Goal: Complete application form: Complete application form

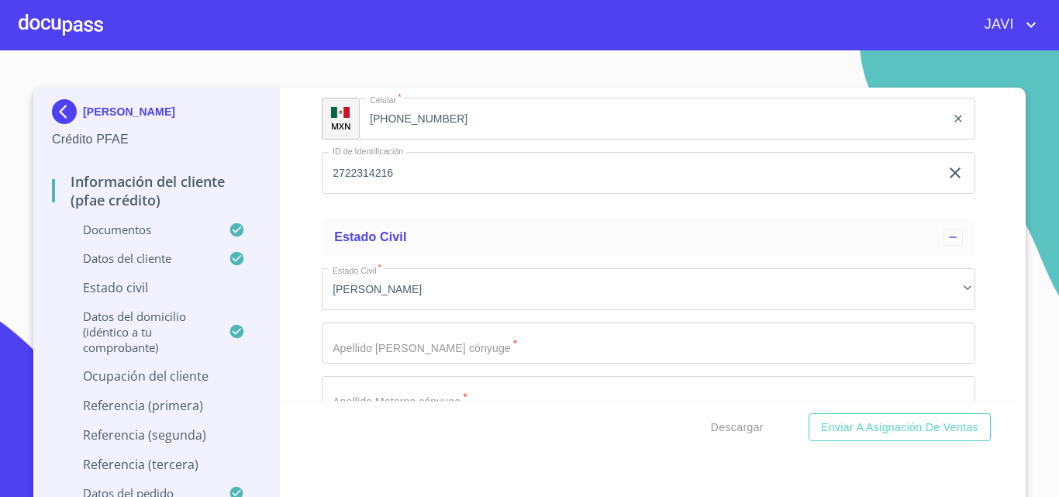
scroll to position [5657, 0]
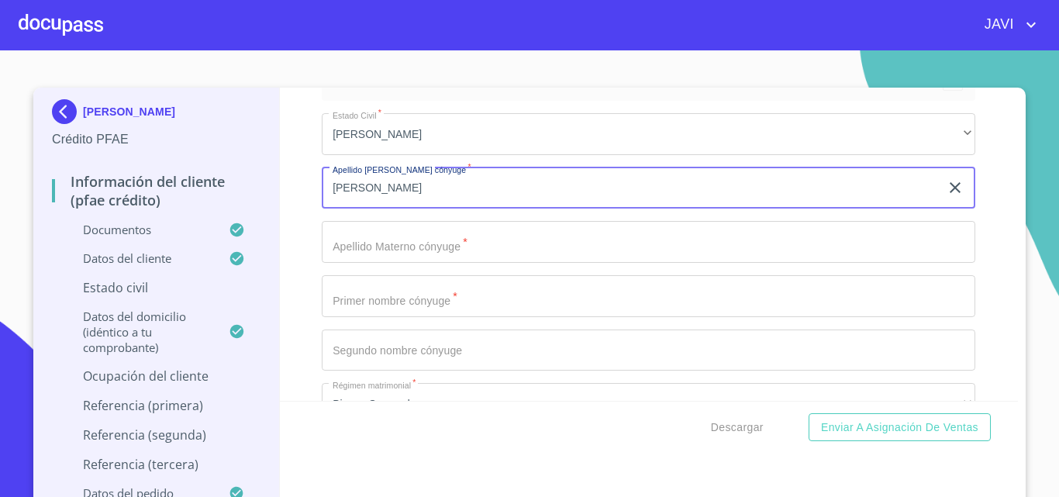
type input "[PERSON_NAME]"
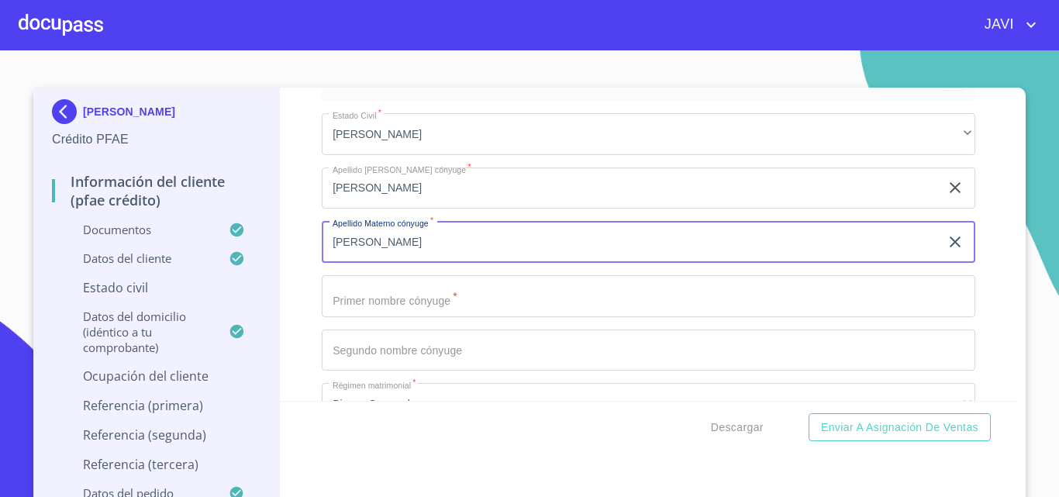
type input "[PERSON_NAME]"
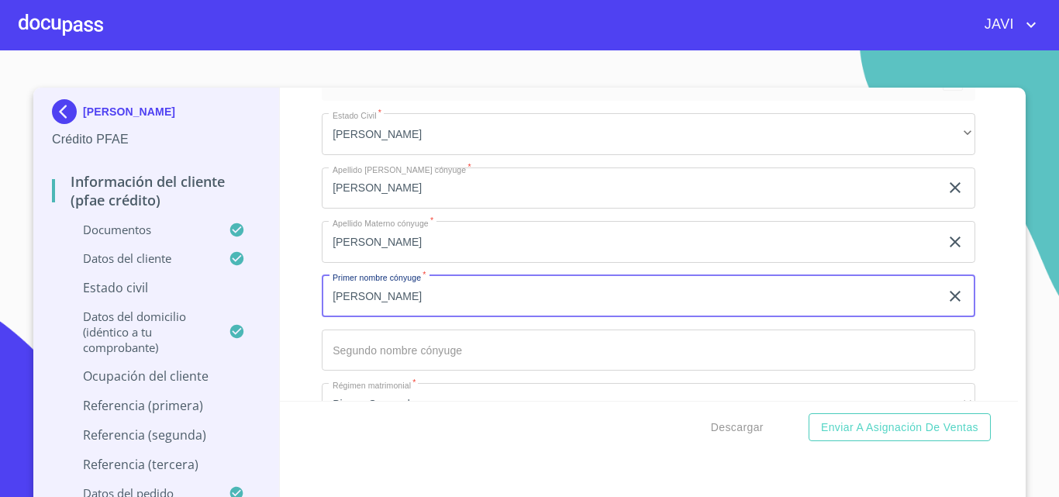
type input "[PERSON_NAME]"
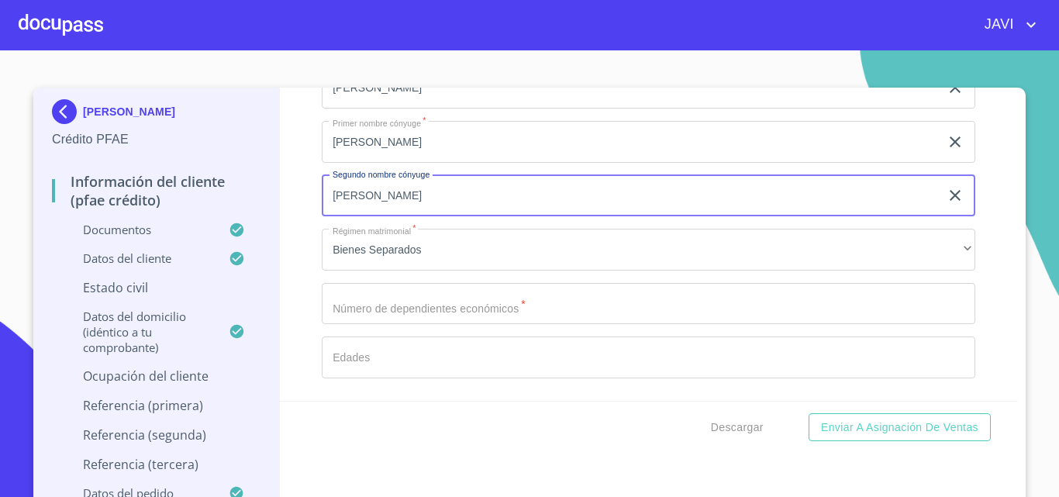
scroll to position [5812, 0]
type input "[PERSON_NAME]"
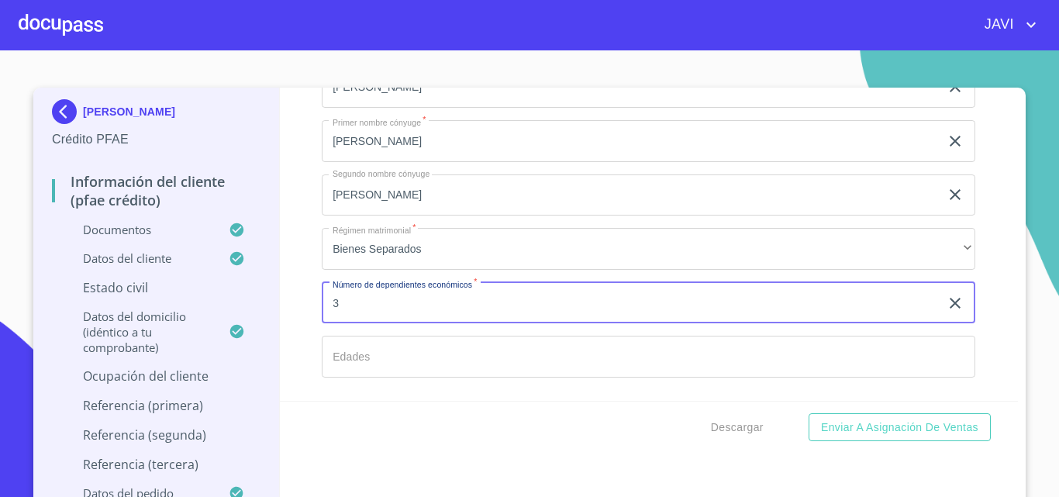
type input "3"
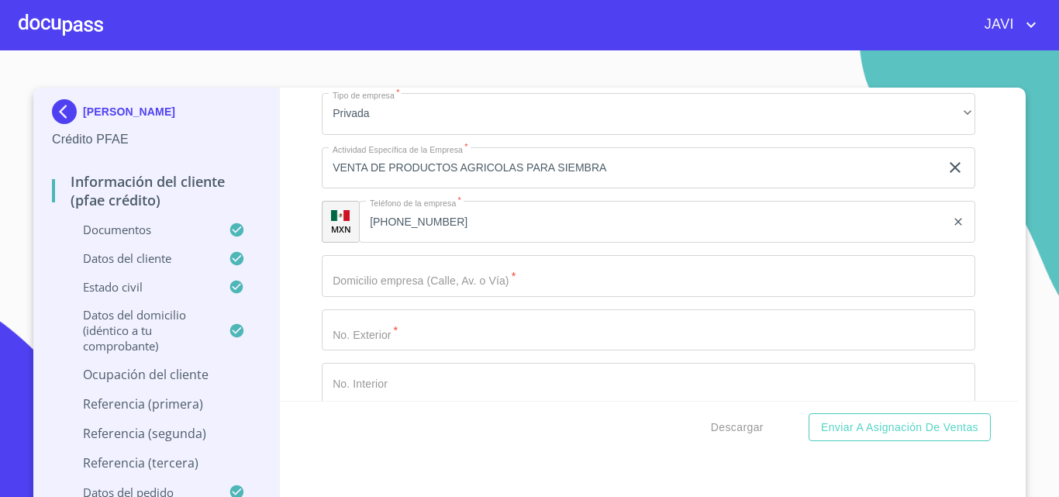
scroll to position [7284, 0]
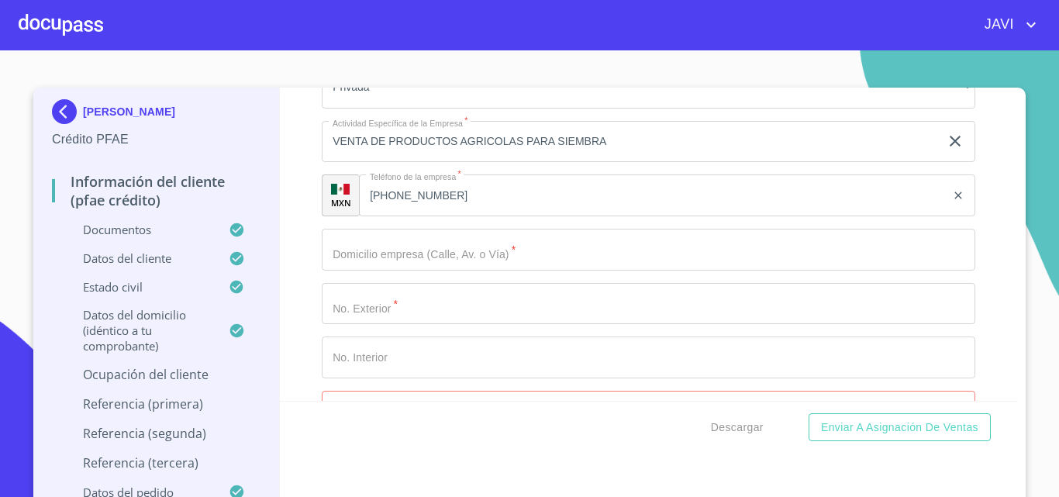
type input "16,13,10 AÑOS"
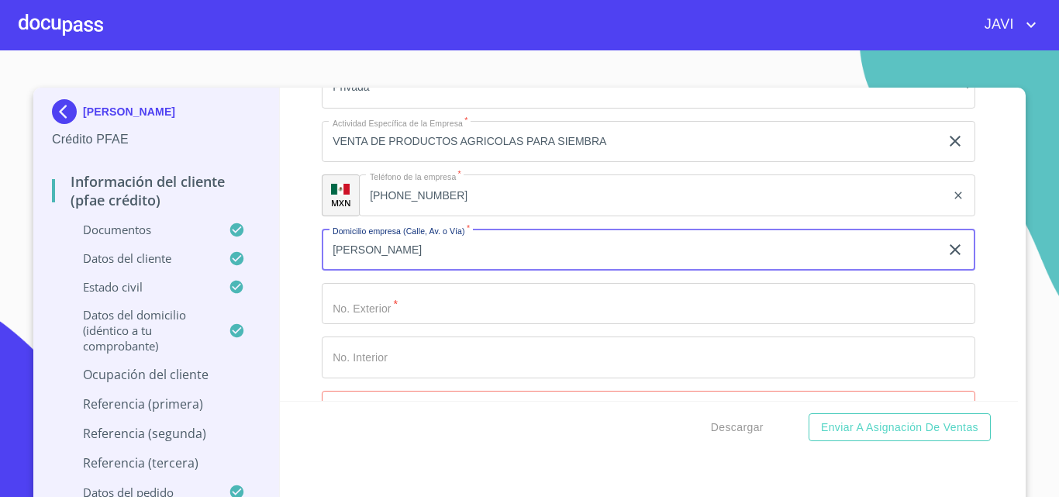
type input "[PERSON_NAME]"
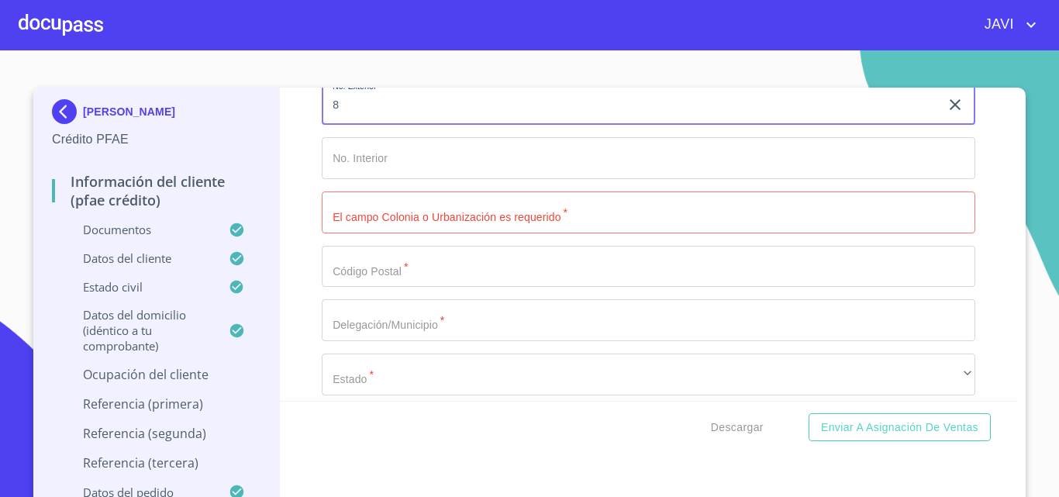
scroll to position [7517, 0]
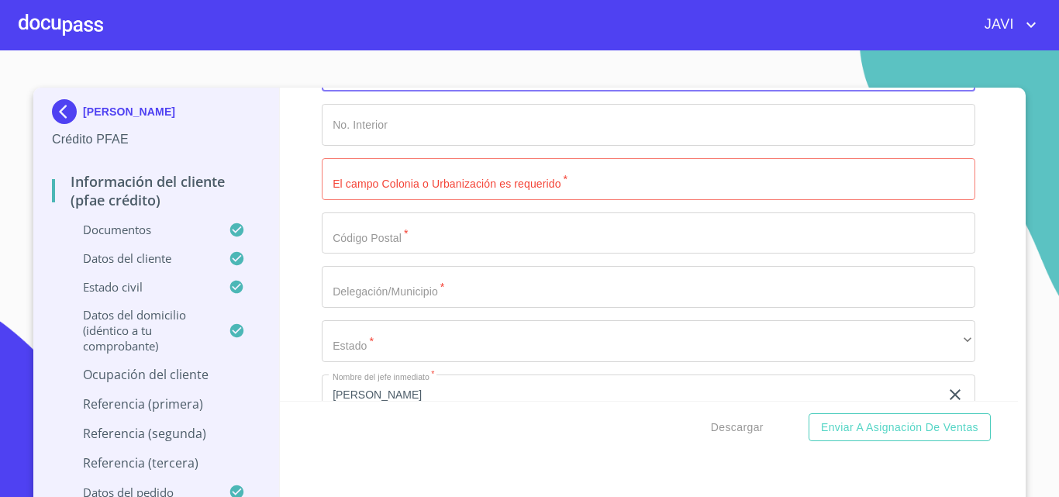
type input "8"
click at [401, 200] on input "Documento de identificación   *" at bounding box center [648, 179] width 653 height 42
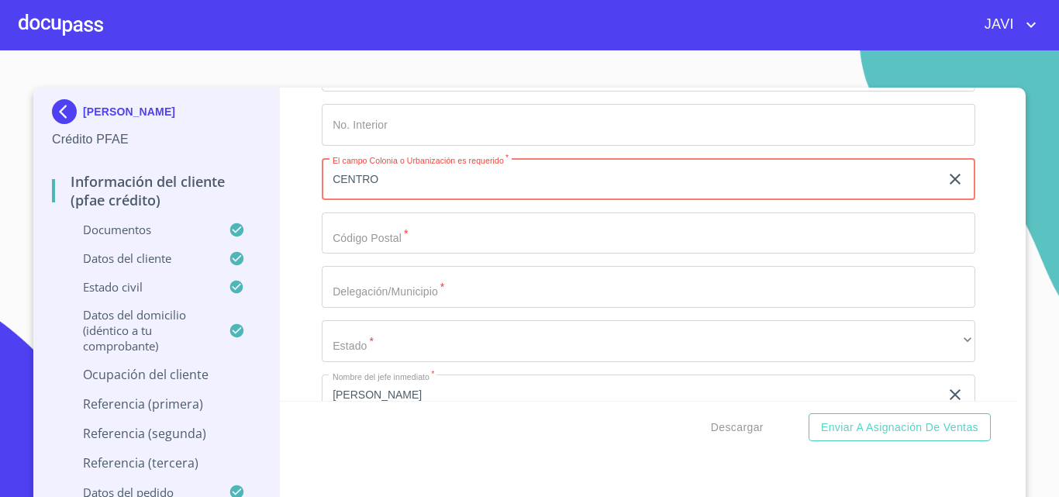
type input "CENTRO"
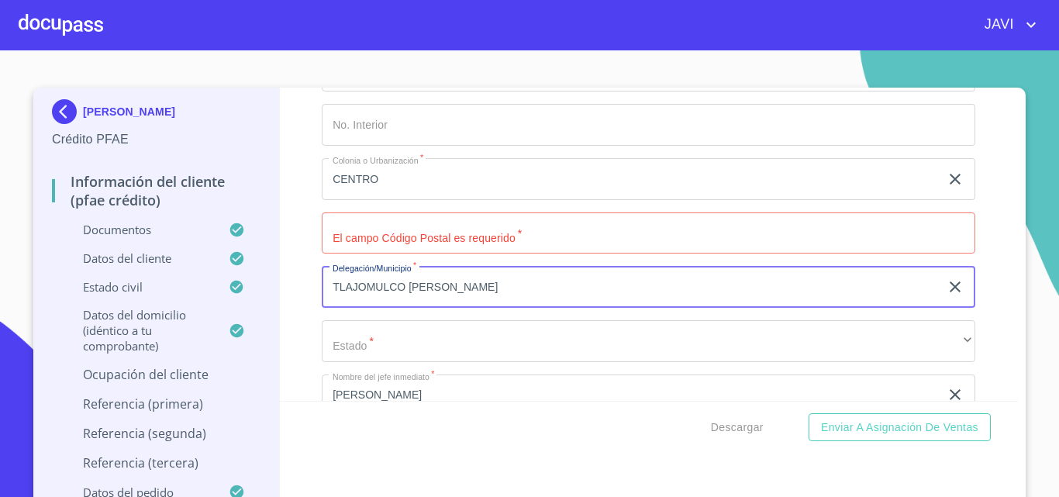
type input "TLAJOMULCO [PERSON_NAME]"
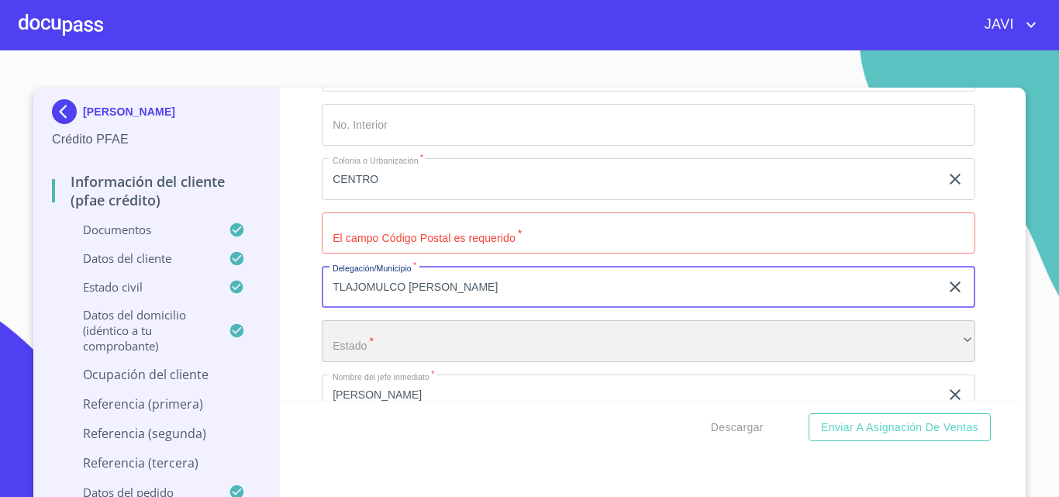
click at [378, 362] on div "​" at bounding box center [648, 341] width 653 height 42
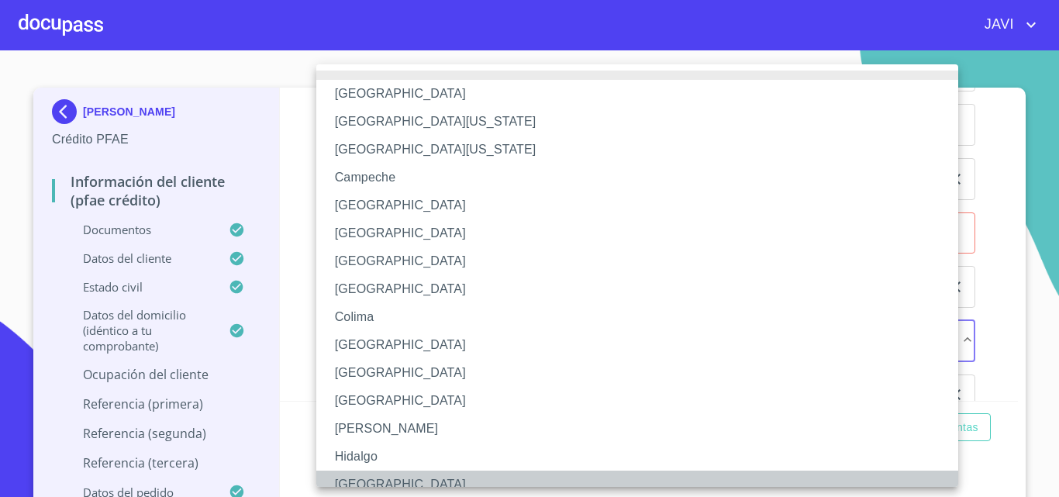
click at [355, 480] on li "[GEOGRAPHIC_DATA]" at bounding box center [642, 484] width 653 height 28
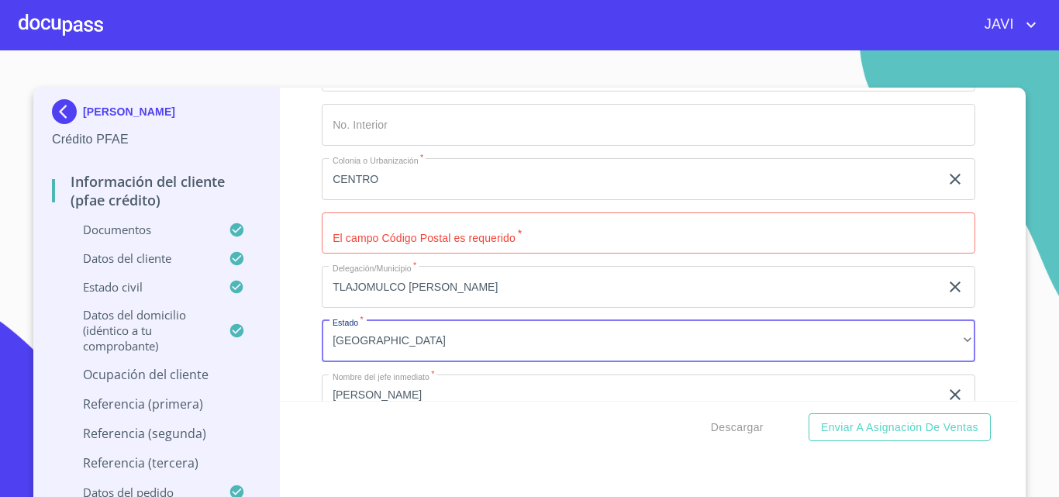
click at [440, 247] on input "Documento de identificación   *" at bounding box center [648, 233] width 653 height 42
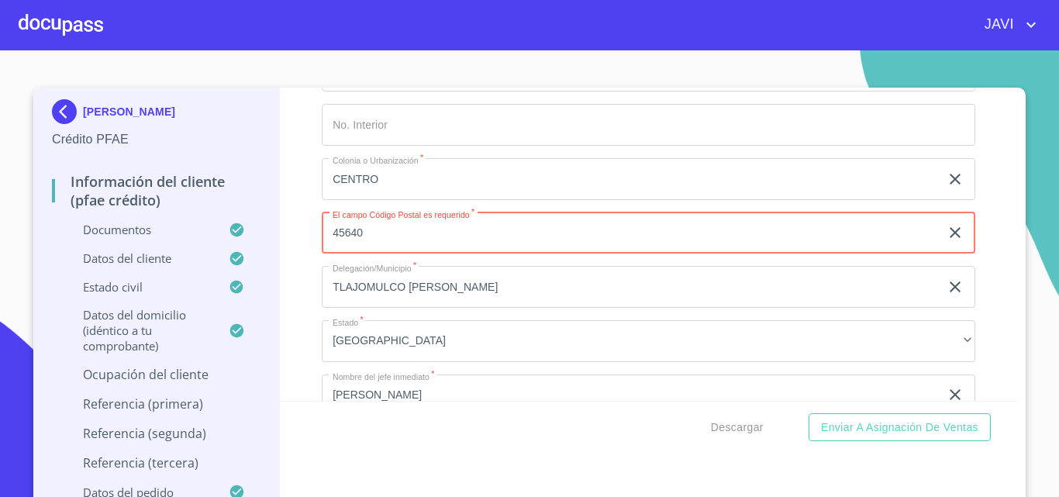
type input "45640"
click at [280, 236] on div "Información del cliente (PFAE crédito) Documentos Documento de identificación  …" at bounding box center [649, 244] width 738 height 313
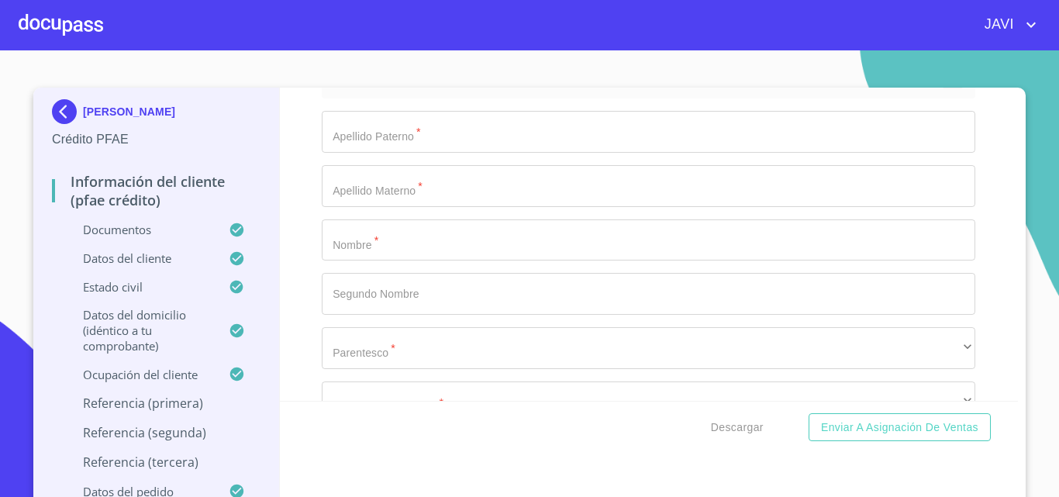
scroll to position [8059, 0]
click at [298, 152] on div "Información del cliente (PFAE crédito) Documentos Documento de identificación  …" at bounding box center [649, 244] width 738 height 313
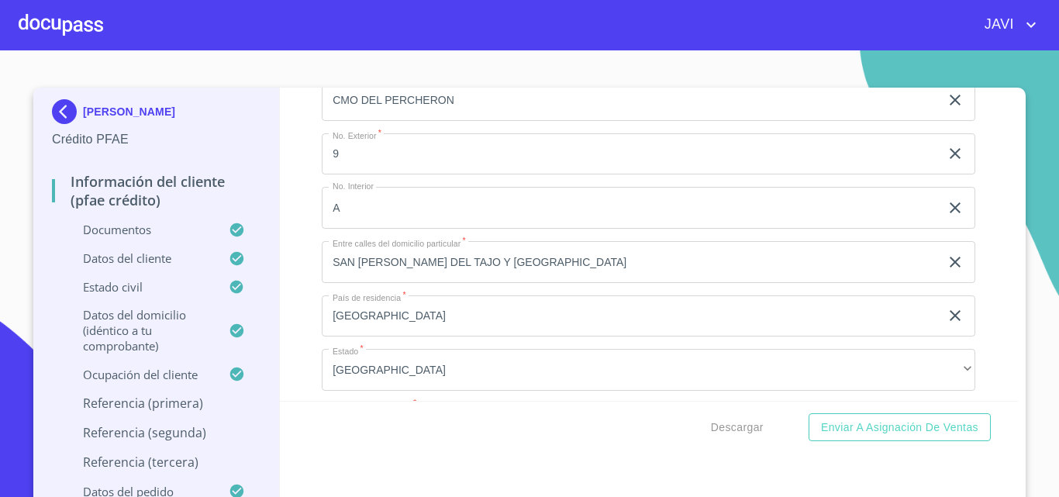
scroll to position [6122, 0]
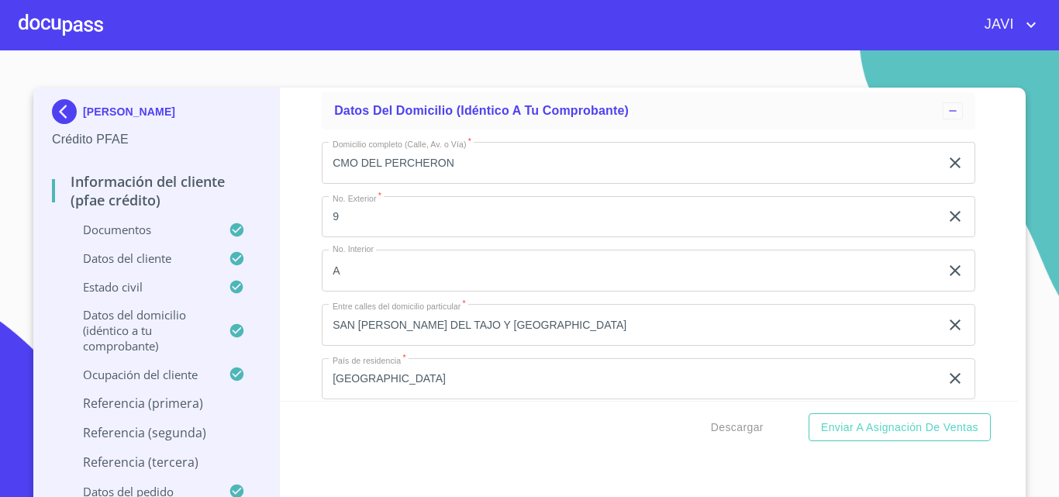
click at [45, 28] on div at bounding box center [61, 25] width 84 height 50
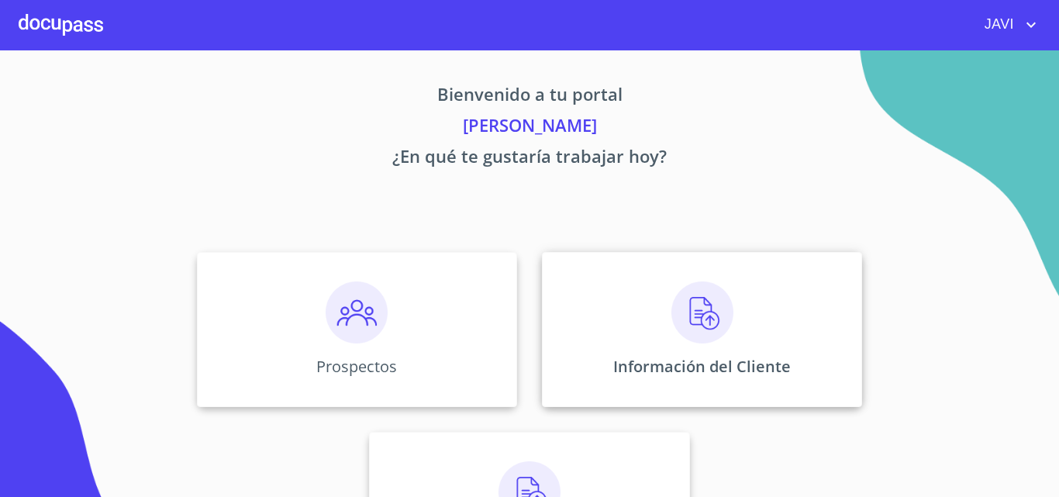
click at [700, 312] on img at bounding box center [702, 312] width 62 height 62
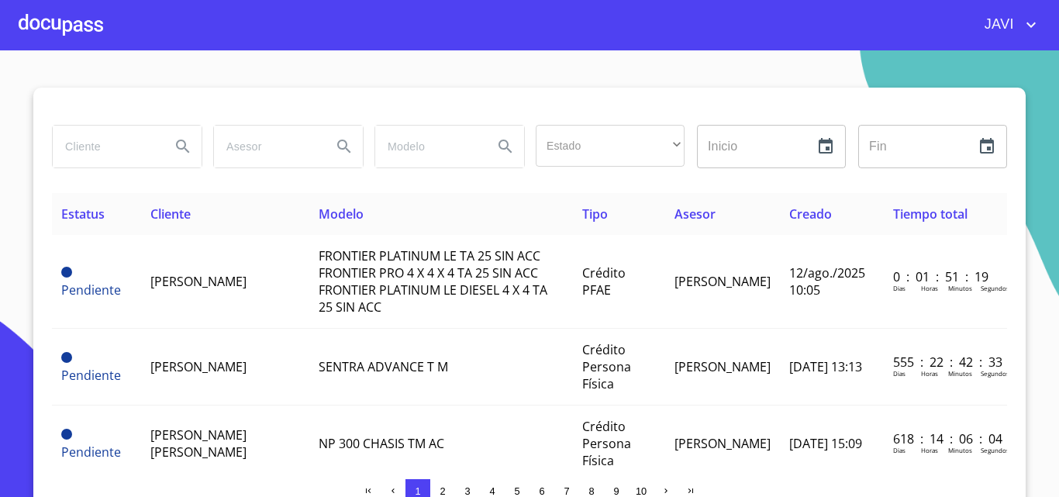
click at [98, 152] on input "search" at bounding box center [105, 147] width 105 height 42
click at [176, 143] on icon "Search" at bounding box center [183, 146] width 19 height 19
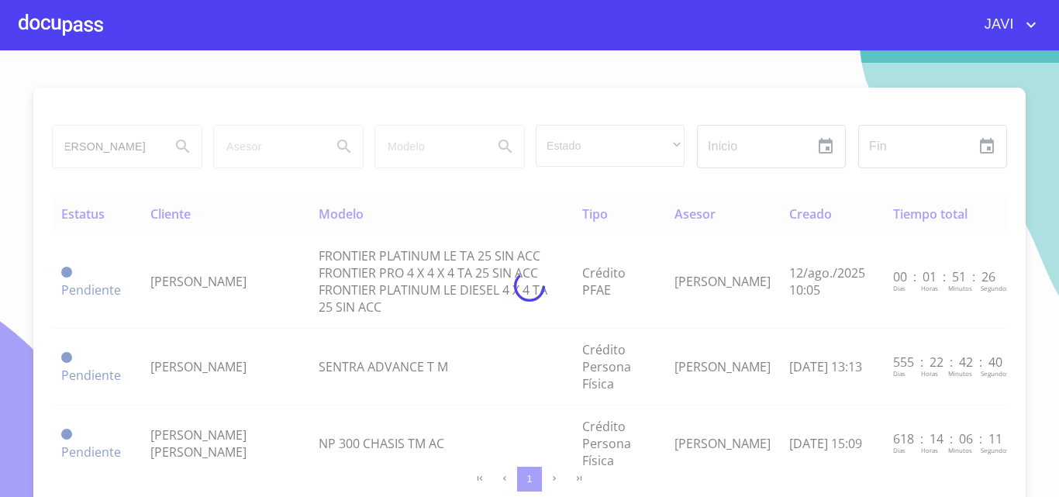
scroll to position [0, 0]
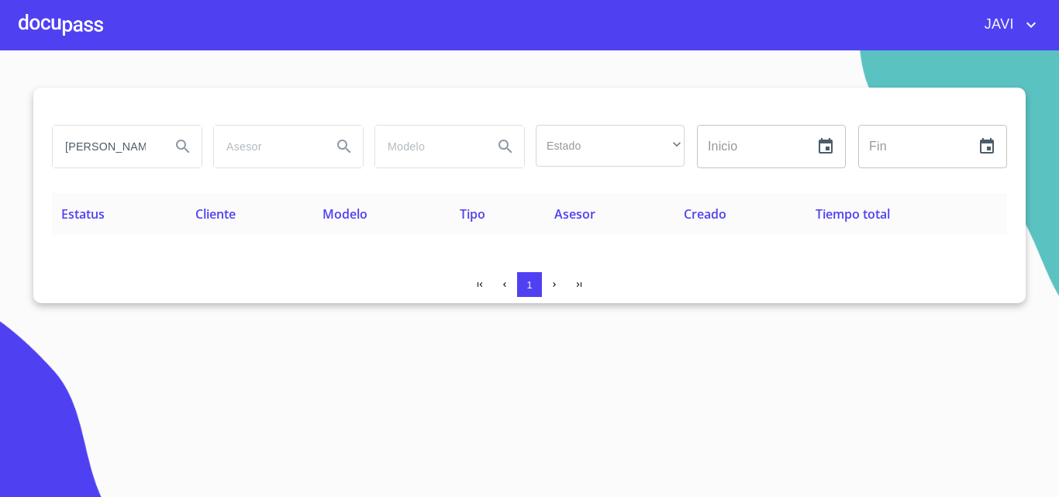
click at [155, 146] on input "[PERSON_NAME]" at bounding box center [105, 147] width 105 height 42
click at [154, 145] on input "[PERSON_NAME]" at bounding box center [105, 147] width 105 height 42
click at [181, 141] on icon "Search" at bounding box center [182, 145] width 13 height 13
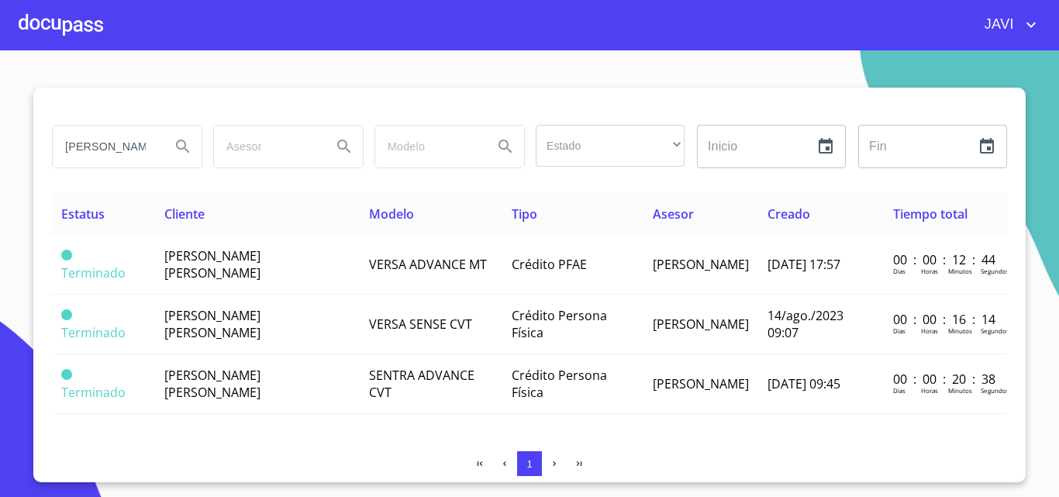
click at [150, 149] on input "[PERSON_NAME]" at bounding box center [105, 147] width 105 height 42
type input "R"
click at [186, 145] on icon "Search" at bounding box center [183, 146] width 19 height 19
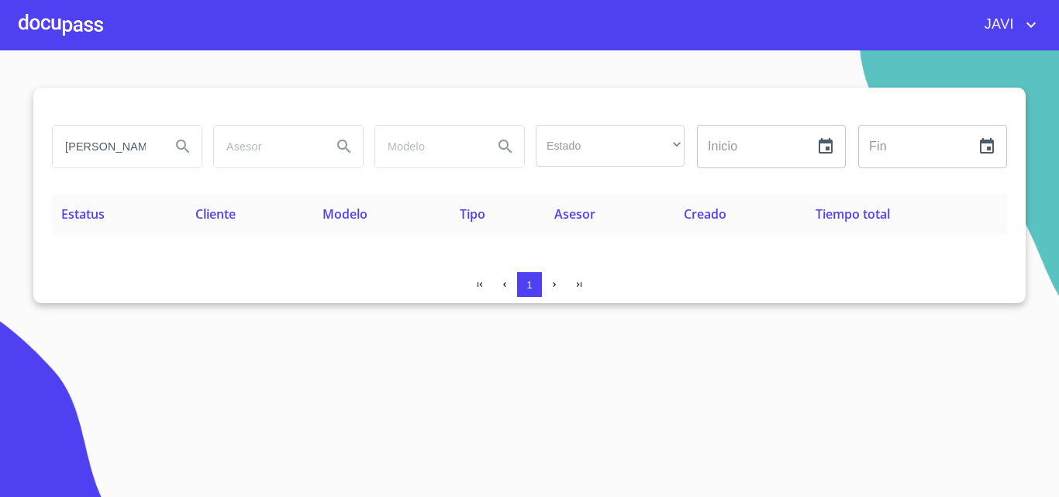
click at [161, 151] on div "[PERSON_NAME]" at bounding box center [127, 147] width 149 height 42
click at [182, 143] on icon "Search" at bounding box center [183, 146] width 19 height 19
click at [164, 141] on div "[PERSON_NAME]" at bounding box center [127, 147] width 149 height 42
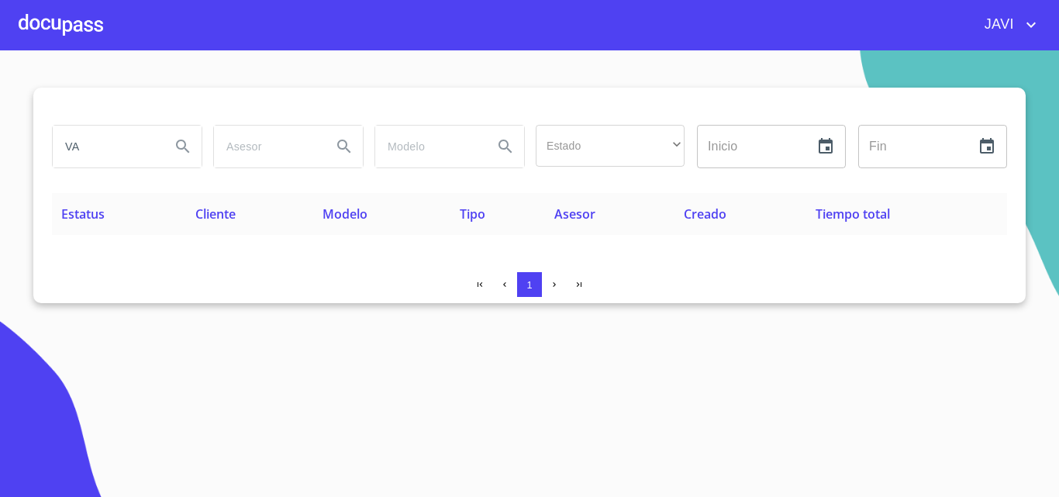
type input "V"
click at [179, 146] on icon "Search" at bounding box center [183, 146] width 19 height 19
click at [174, 146] on icon "Search" at bounding box center [183, 146] width 19 height 19
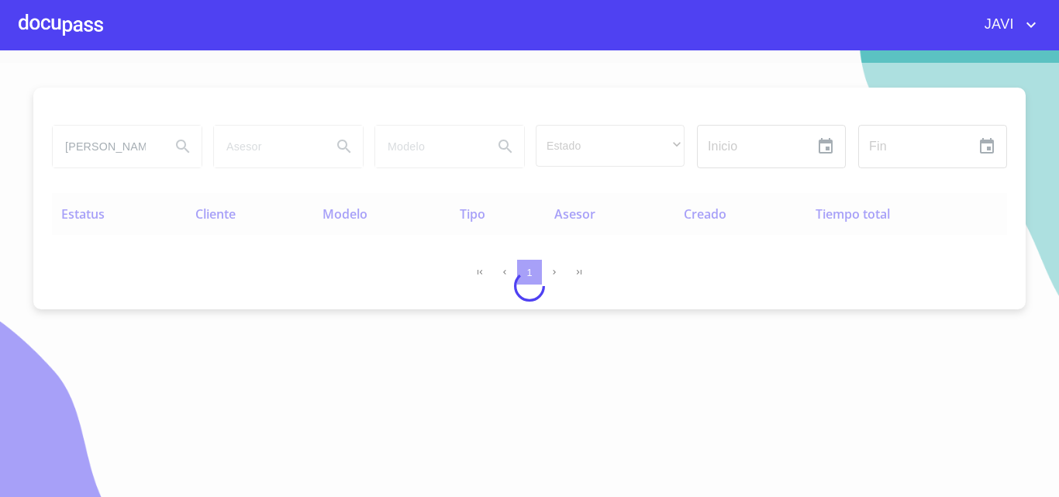
click at [159, 146] on div at bounding box center [529, 286] width 1059 height 446
click at [154, 146] on div at bounding box center [529, 286] width 1059 height 446
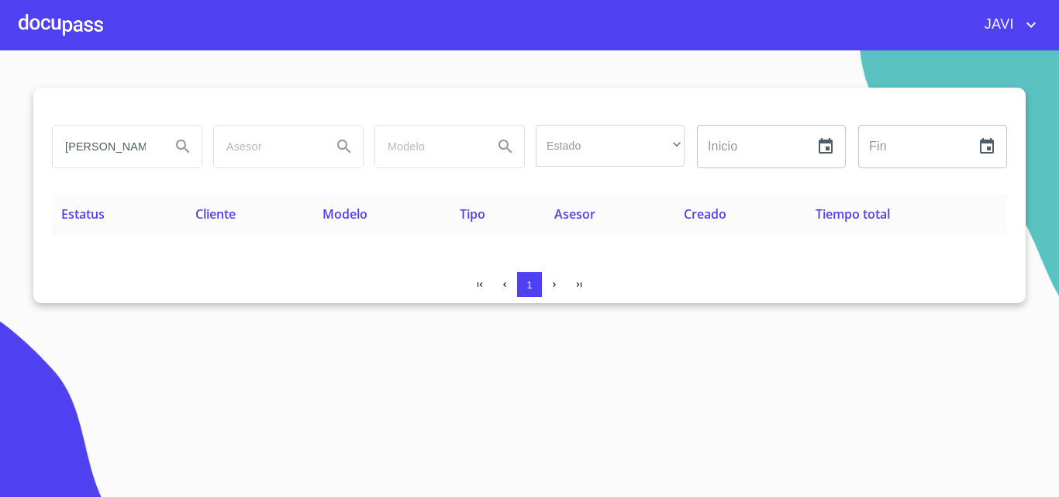
click at [154, 146] on input "[PERSON_NAME]" at bounding box center [105, 147] width 105 height 42
click at [157, 146] on input "[PERSON_NAME]" at bounding box center [105, 147] width 105 height 42
type input "I"
type input "[PERSON_NAME] [PERSON_NAME]"
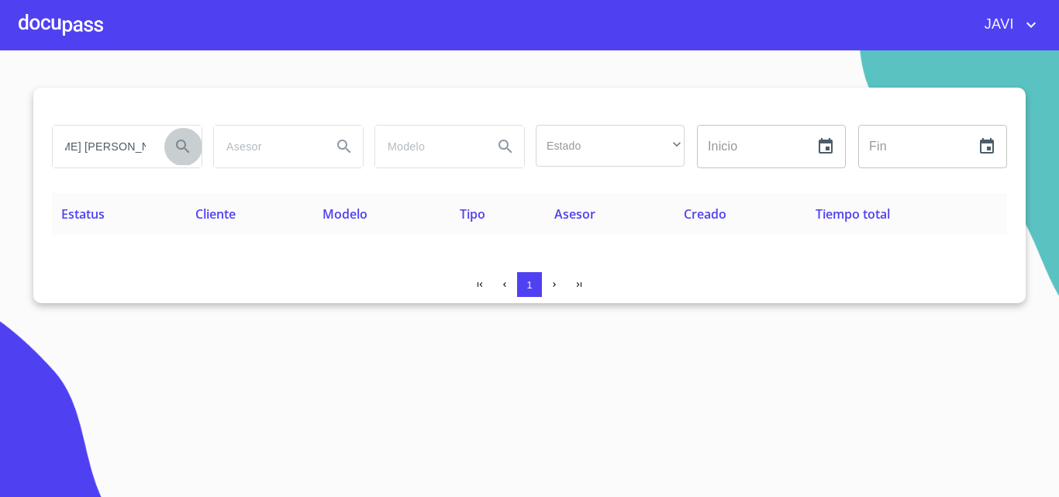
click at [180, 147] on icon "Search" at bounding box center [183, 146] width 19 height 19
click at [67, 26] on div at bounding box center [61, 25] width 84 height 50
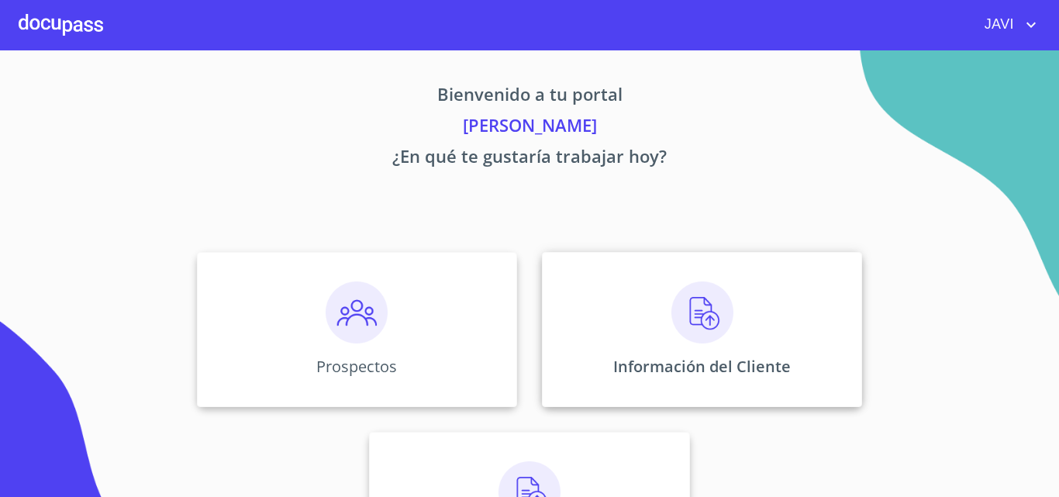
click at [689, 312] on img at bounding box center [702, 312] width 62 height 62
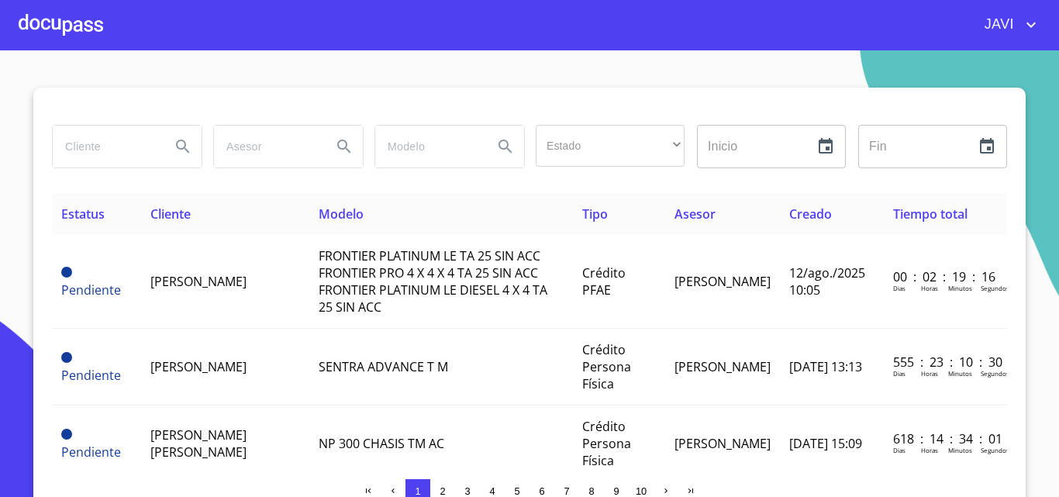
click at [95, 149] on input "search" at bounding box center [105, 147] width 105 height 42
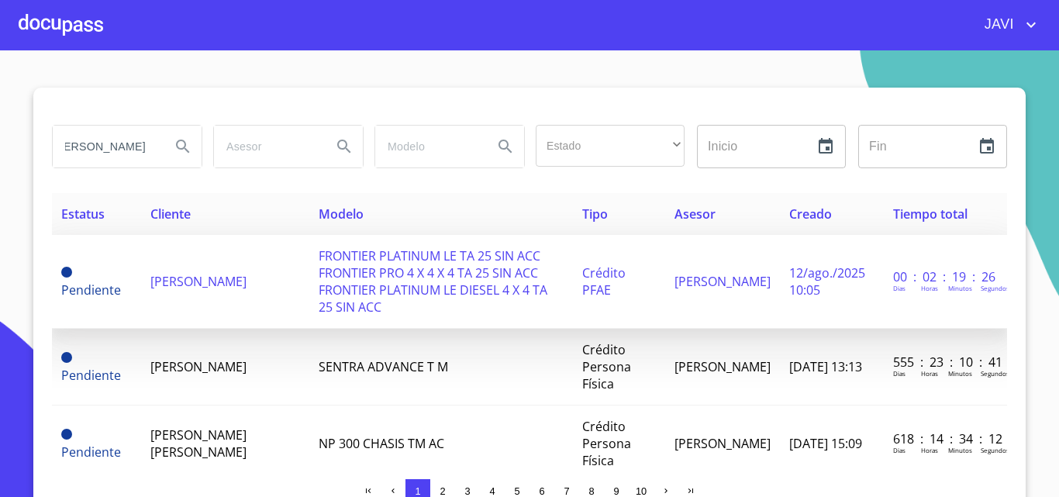
type input "[PERSON_NAME]"
click at [364, 277] on span "FRONTIER PLATINUM LE TA 25 SIN ACC FRONTIER PRO 4 X 4 X 4 TA 25 SIN ACC FRONTIE…" at bounding box center [432, 281] width 229 height 68
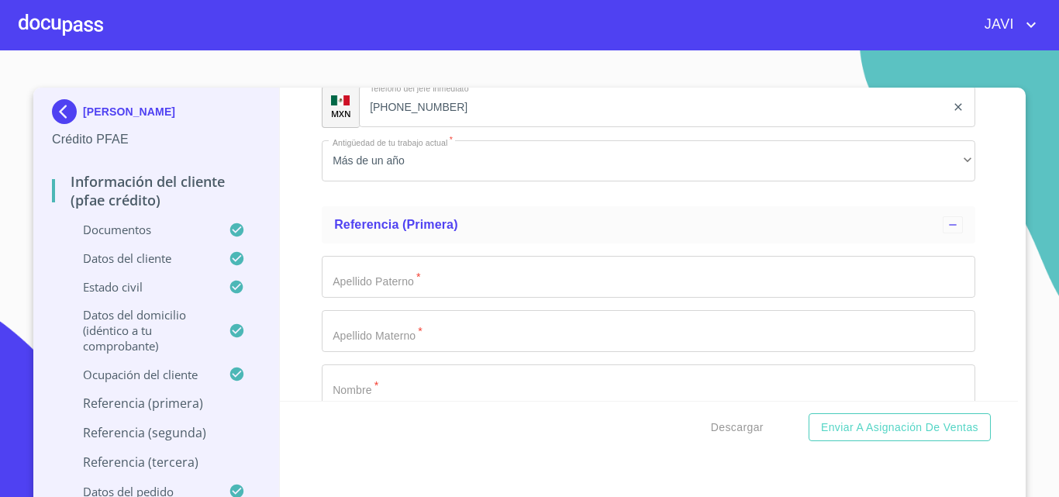
scroll to position [7982, 0]
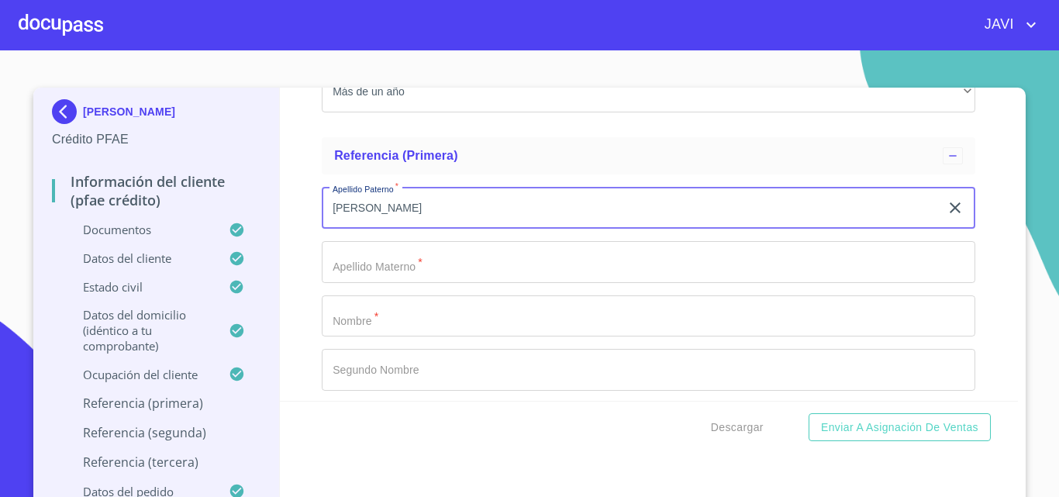
type input "[PERSON_NAME]"
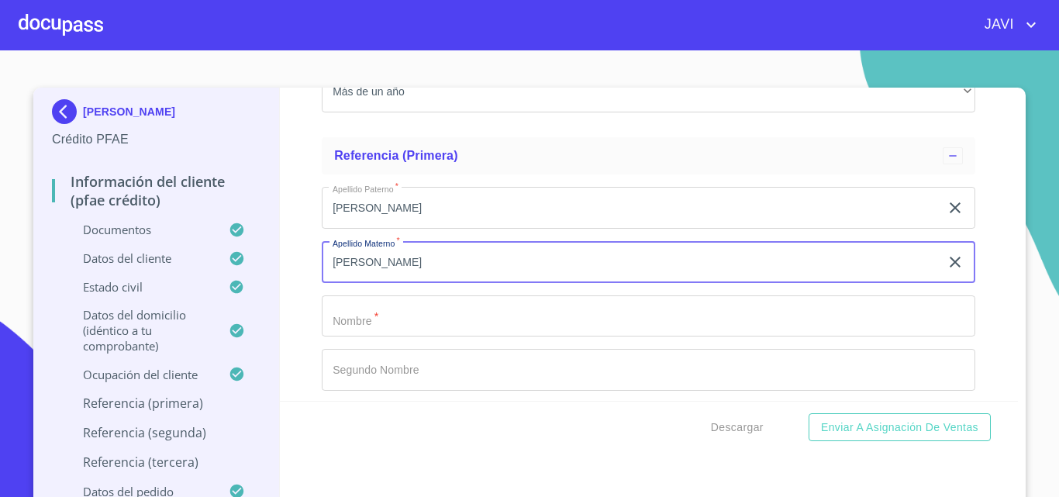
type input "[PERSON_NAME]"
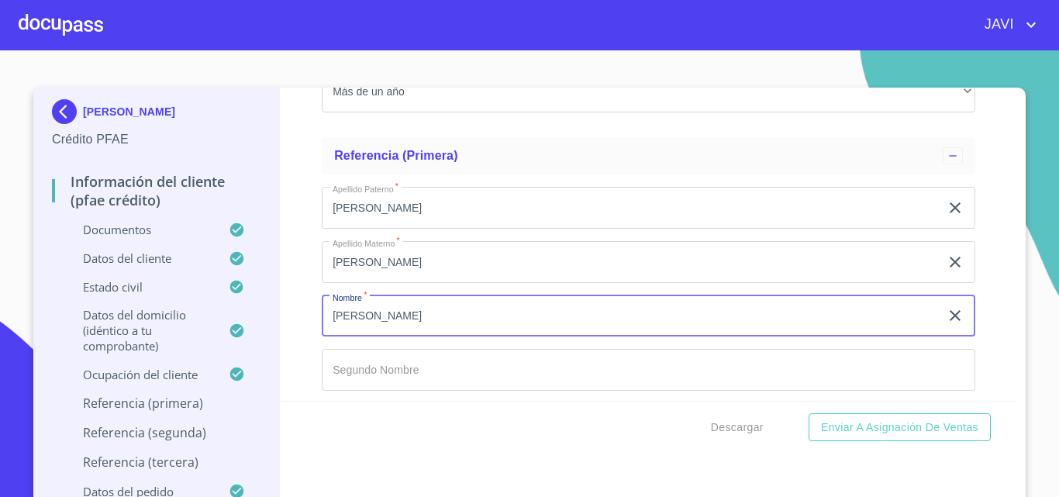
type input "[PERSON_NAME]"
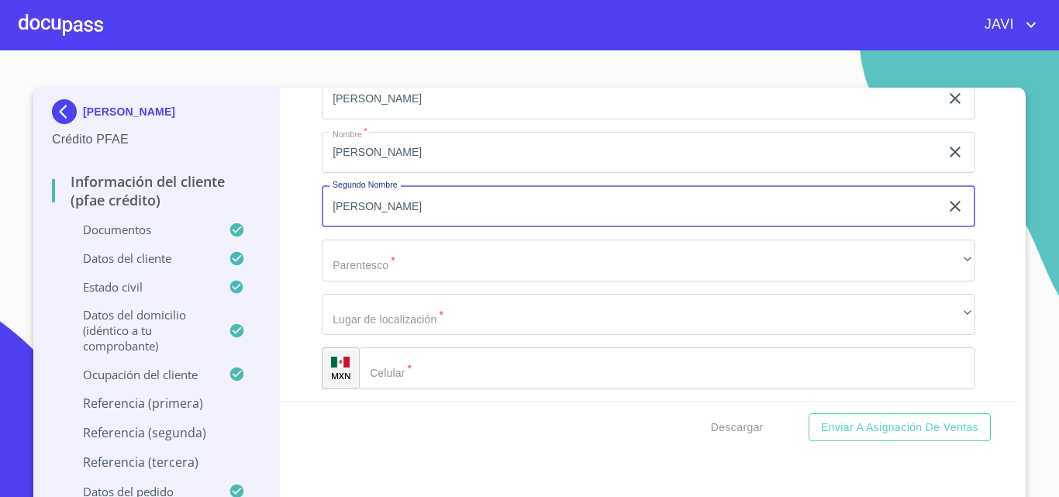
scroll to position [8223, 0]
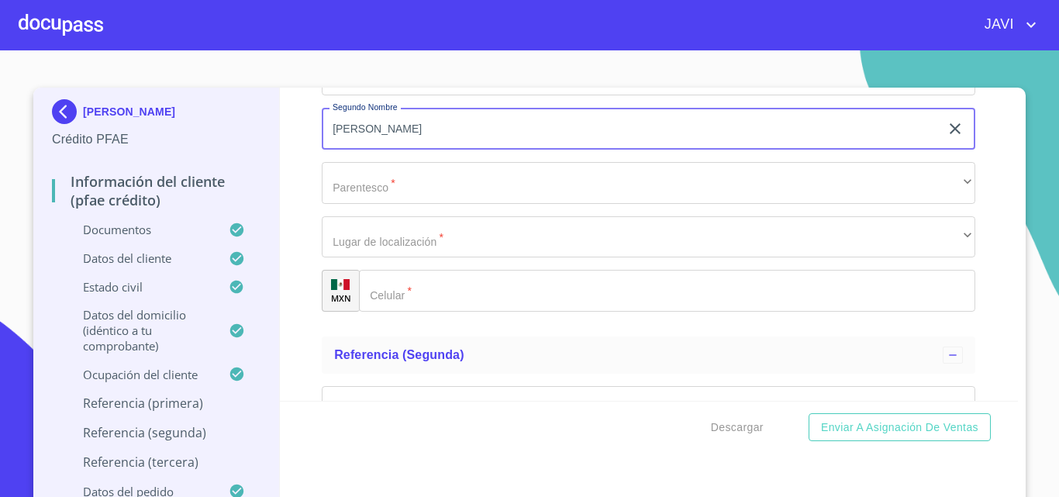
type input "[PERSON_NAME]"
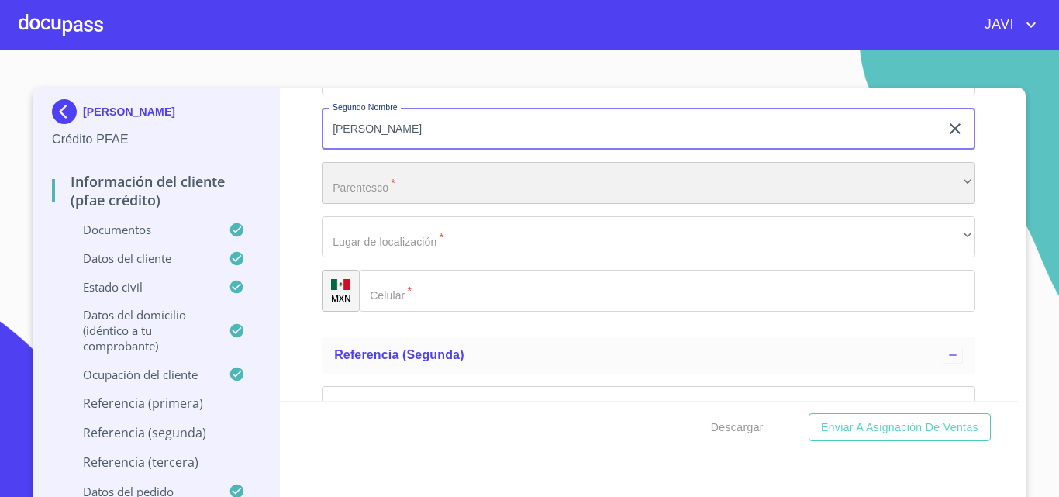
click at [366, 204] on div "​" at bounding box center [648, 183] width 653 height 42
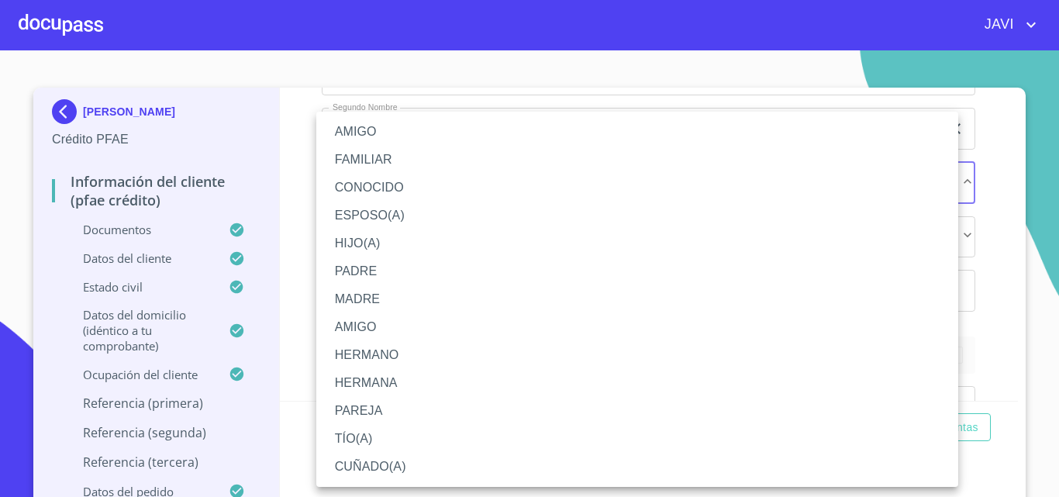
click at [363, 127] on li "AMIGO" at bounding box center [637, 132] width 642 height 28
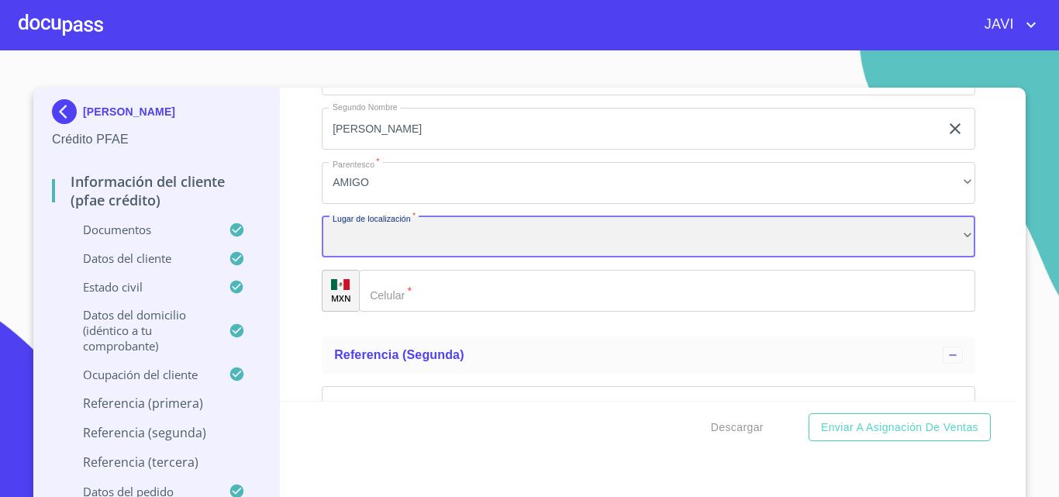
click at [399, 258] on div "​" at bounding box center [648, 237] width 653 height 42
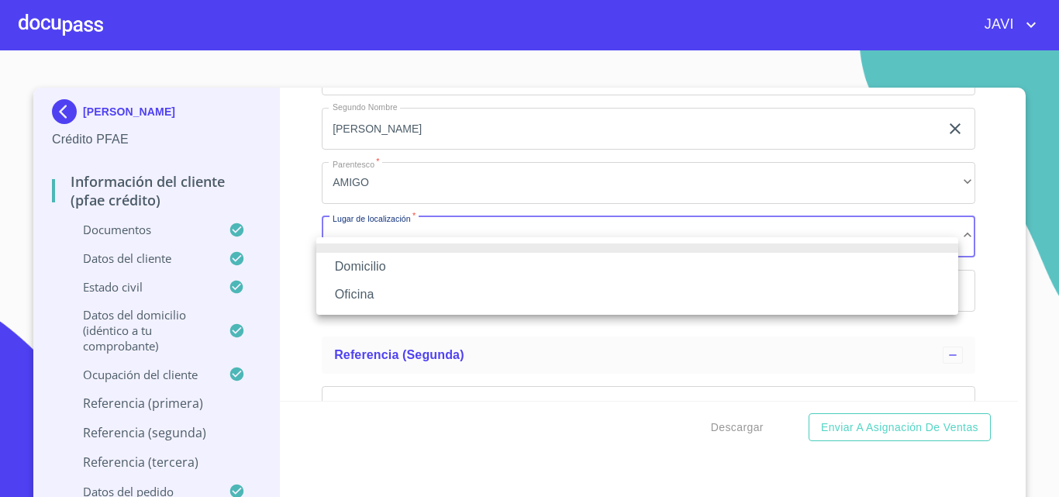
click at [352, 290] on li "Oficina" at bounding box center [637, 295] width 642 height 28
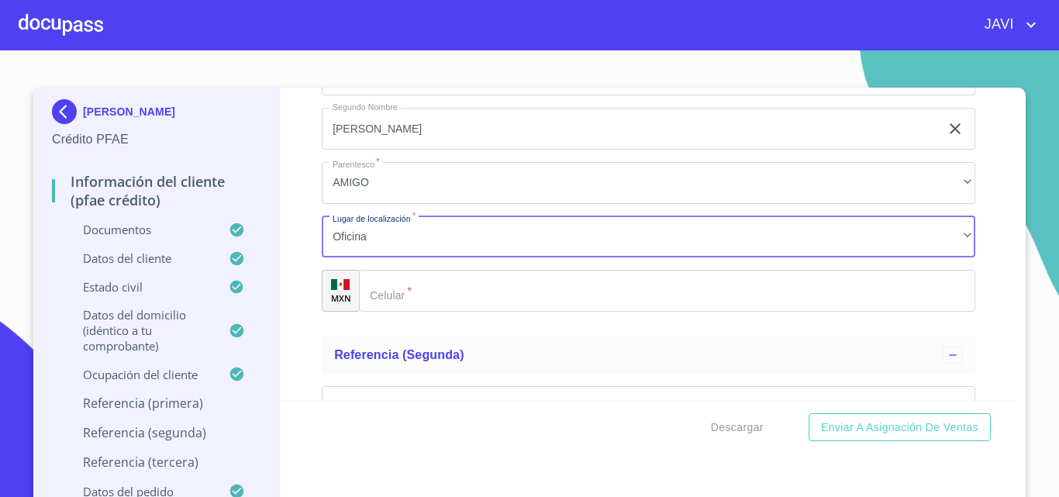
click at [401, 312] on input "Documento de identificación   *" at bounding box center [667, 291] width 616 height 42
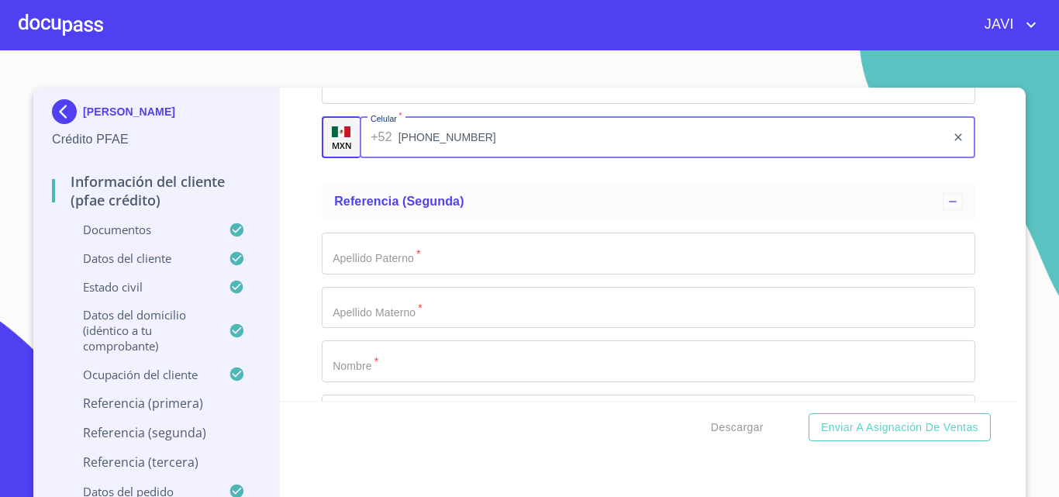
scroll to position [8378, 0]
type input "[PHONE_NUMBER]"
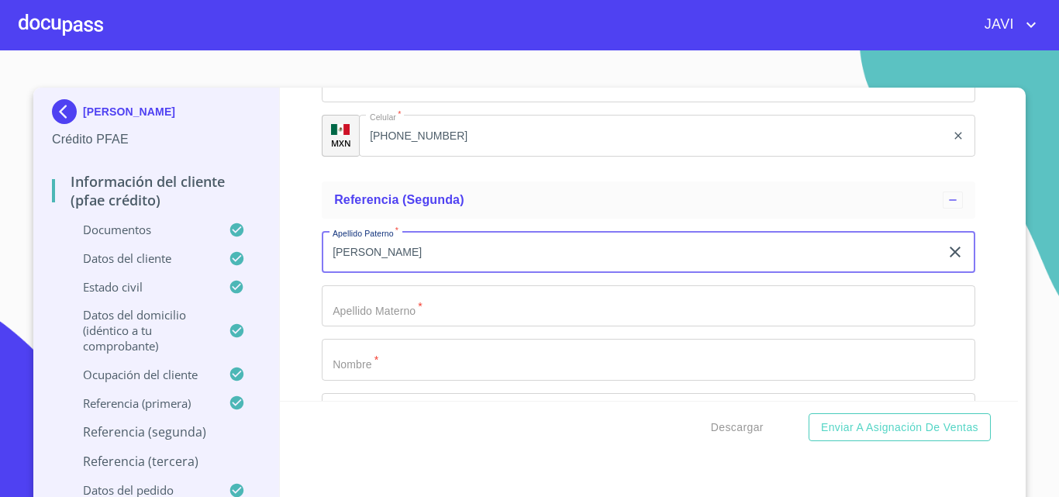
type input "[PERSON_NAME]"
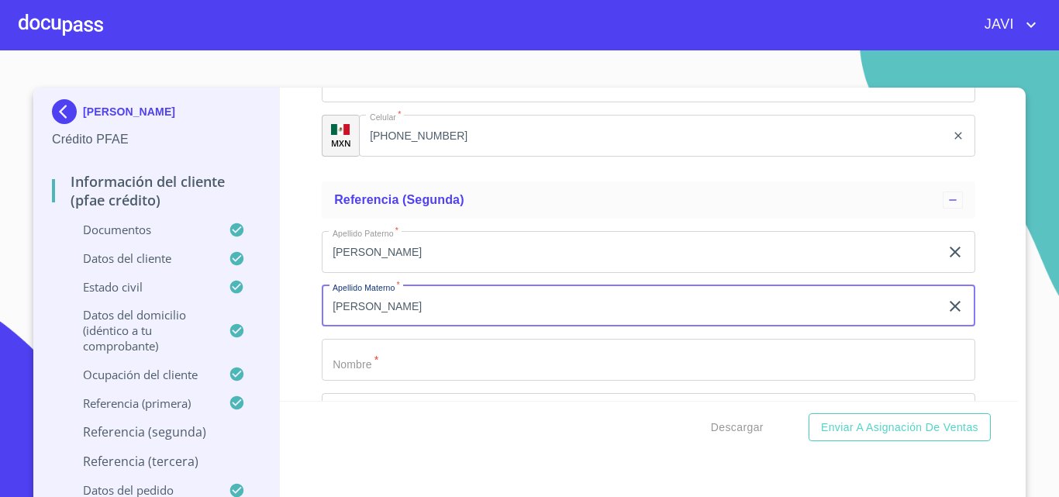
scroll to position [8455, 0]
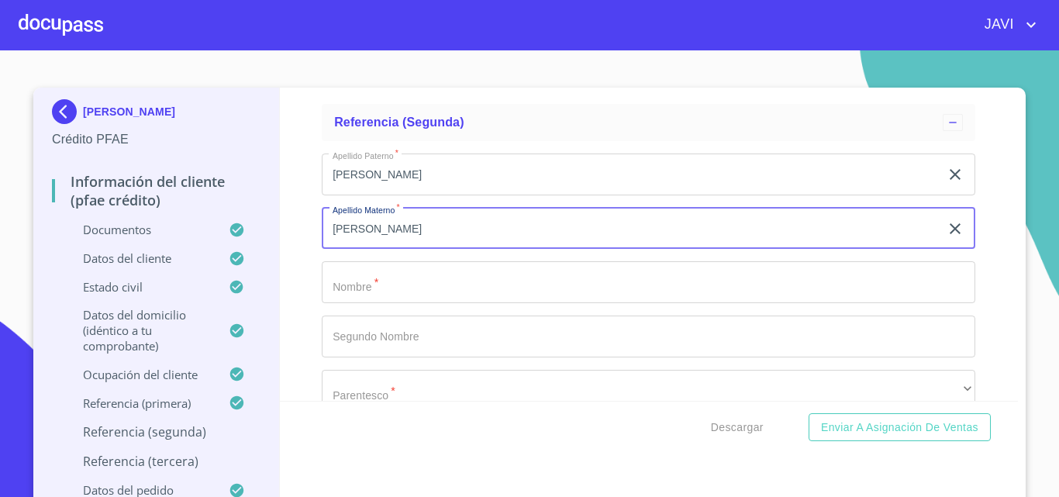
type input "[PERSON_NAME]"
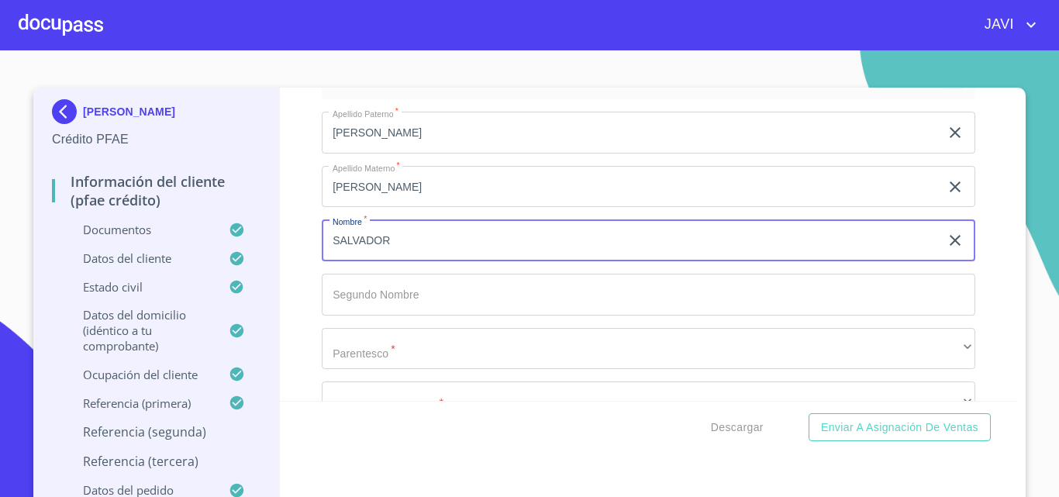
scroll to position [8533, 0]
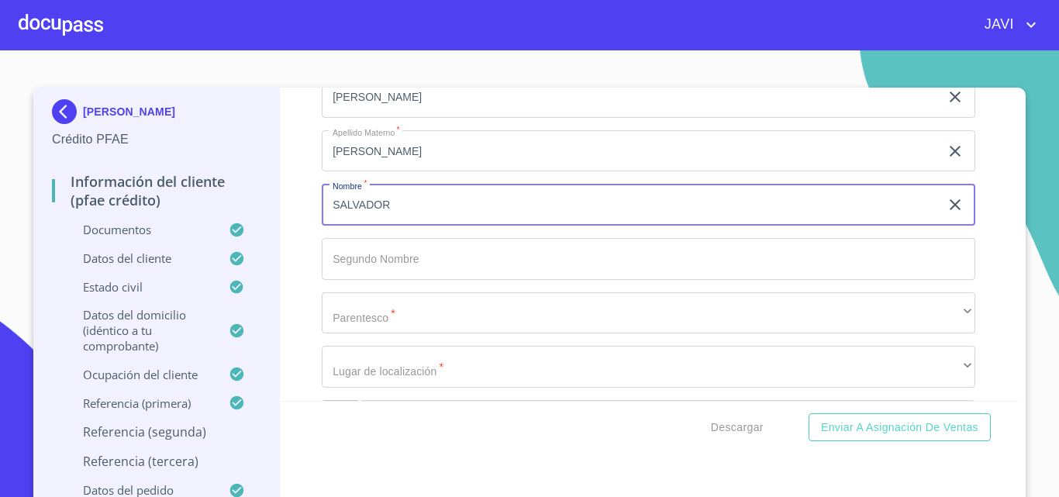
type input "SALVADOR"
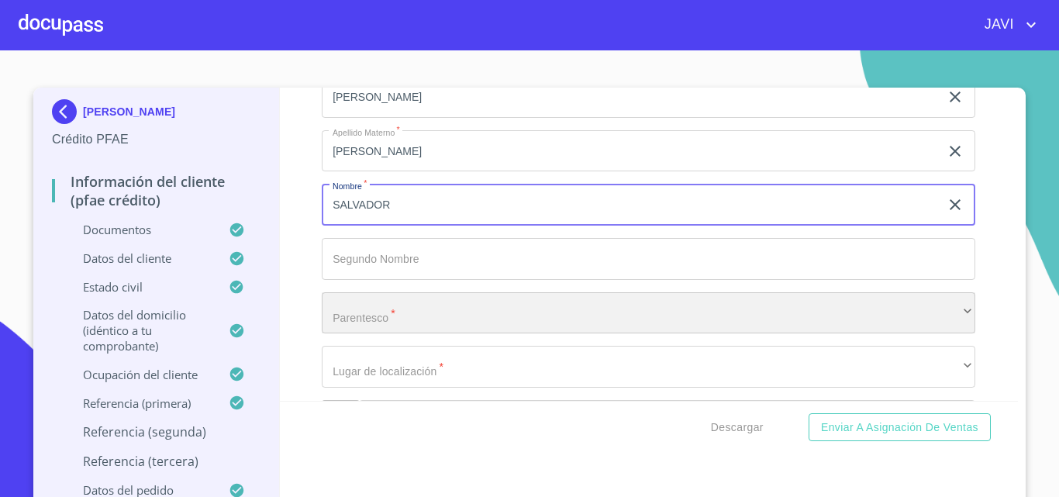
click at [371, 334] on div "​" at bounding box center [648, 313] width 653 height 42
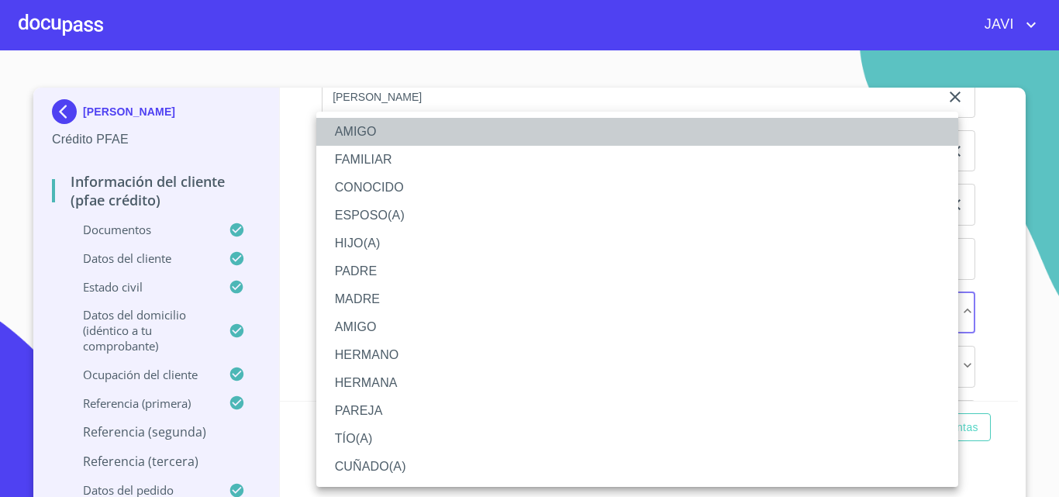
click at [363, 124] on li "AMIGO" at bounding box center [637, 132] width 642 height 28
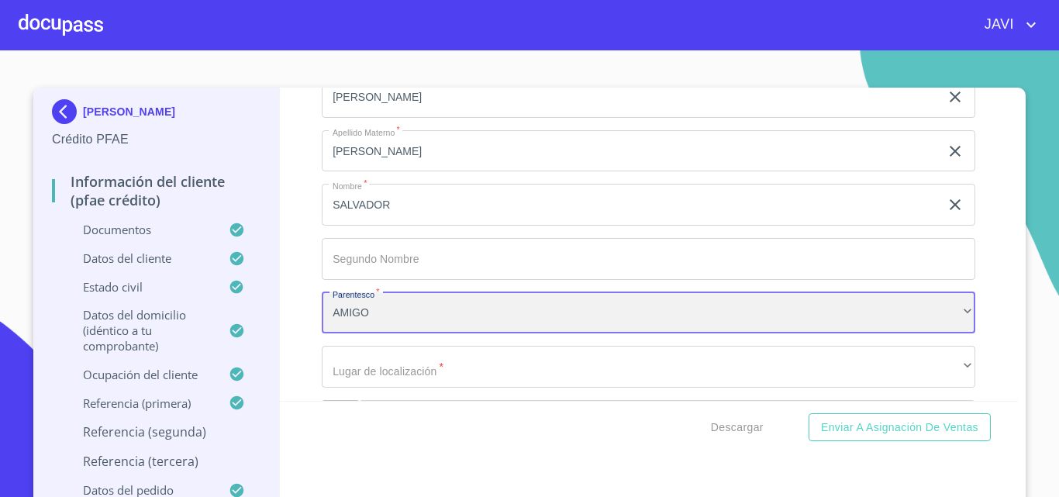
scroll to position [8688, 0]
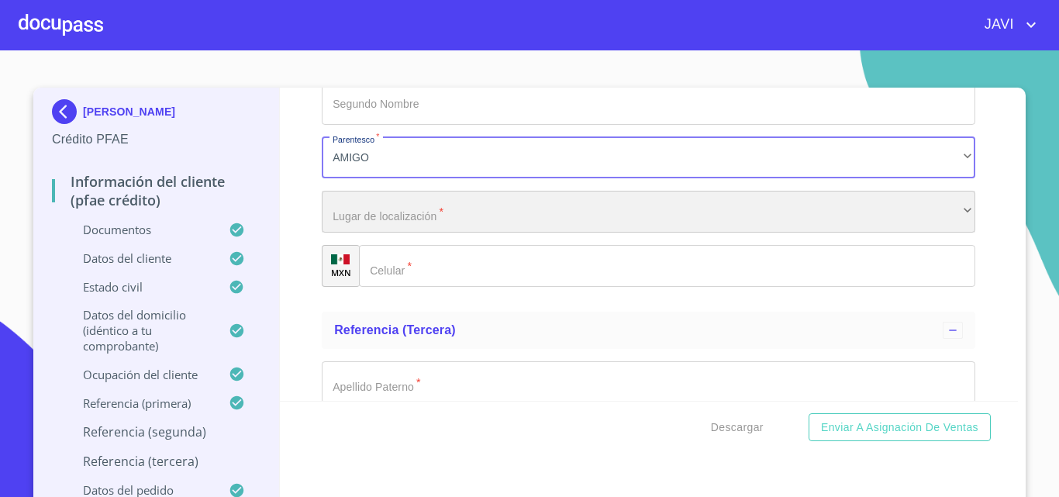
click at [384, 232] on div "​" at bounding box center [648, 212] width 653 height 42
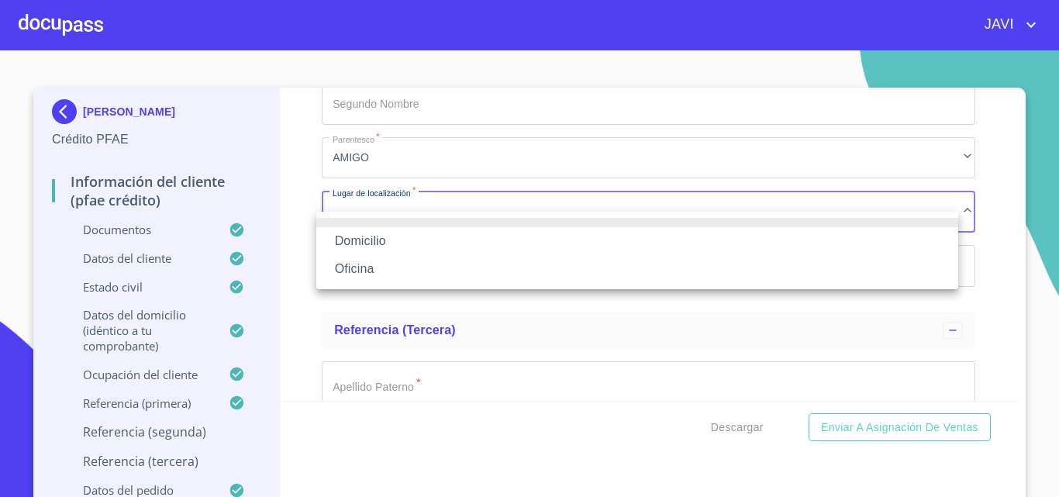
click at [363, 269] on li "Oficina" at bounding box center [637, 269] width 642 height 28
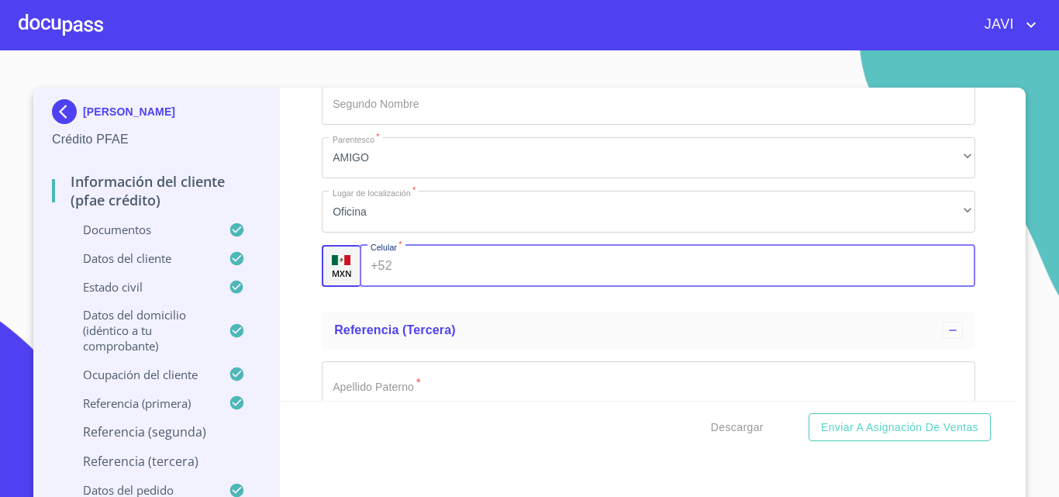
click at [398, 287] on input "Documento de identificación   *" at bounding box center [686, 266] width 577 height 42
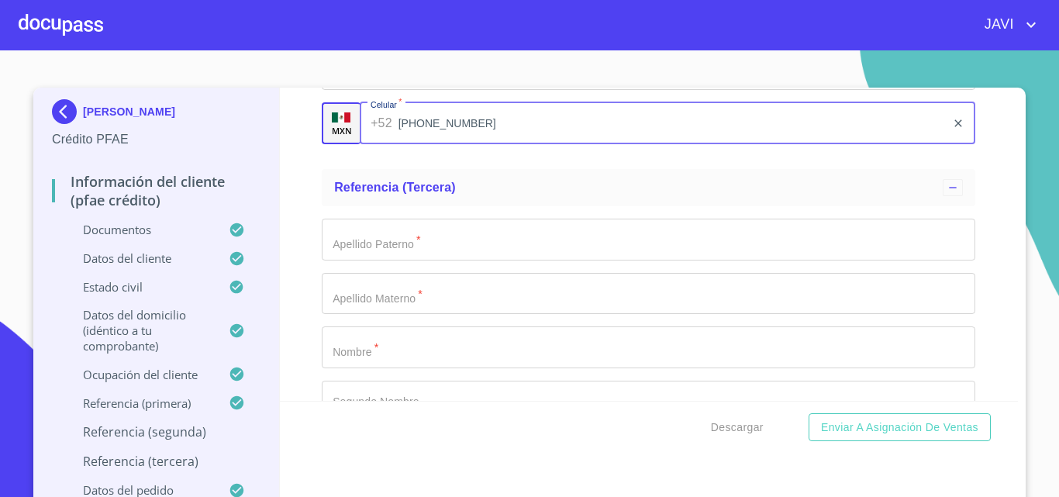
scroll to position [8843, 0]
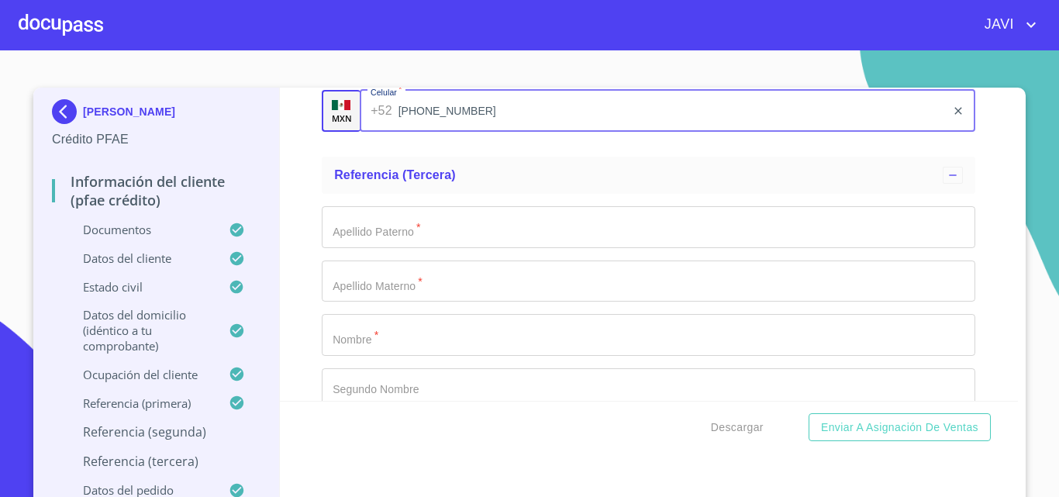
type input "[PHONE_NUMBER]"
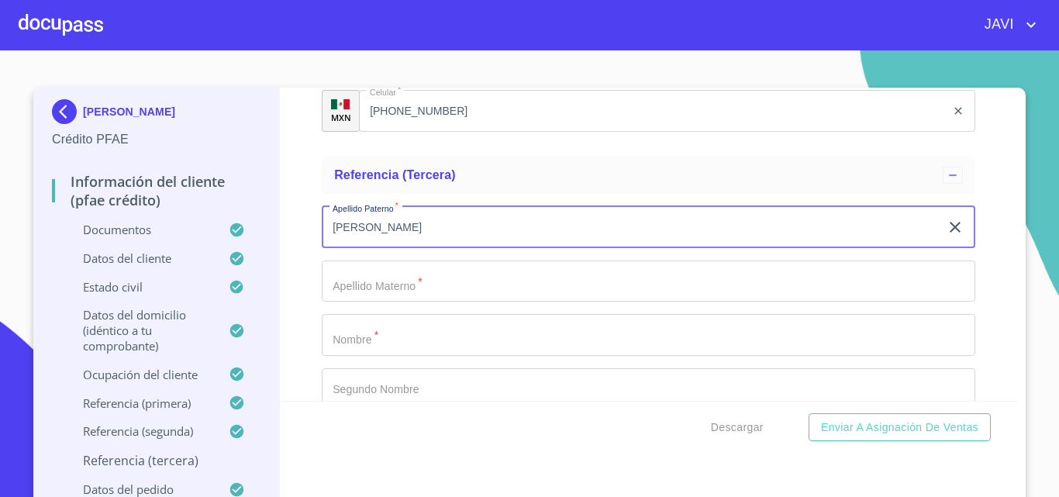
type input "[PERSON_NAME]"
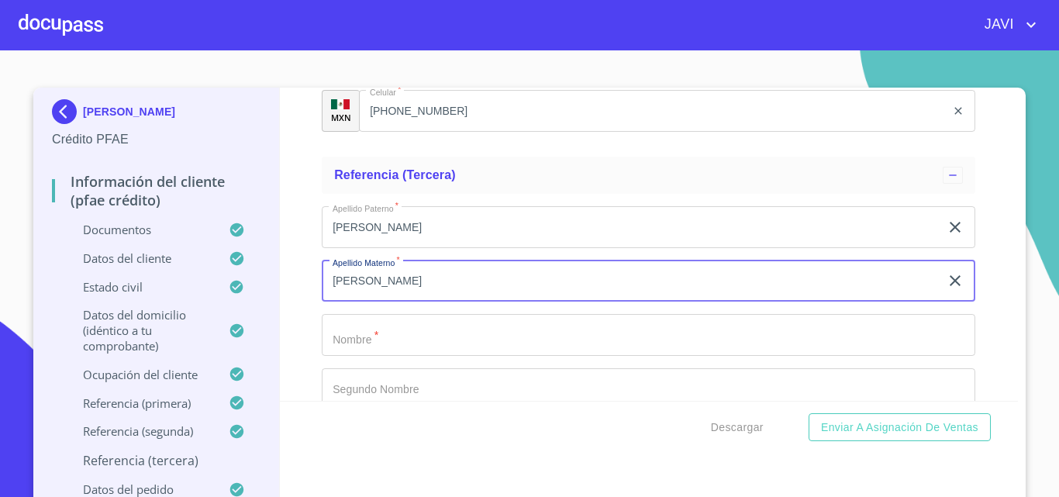
type input "[PERSON_NAME]"
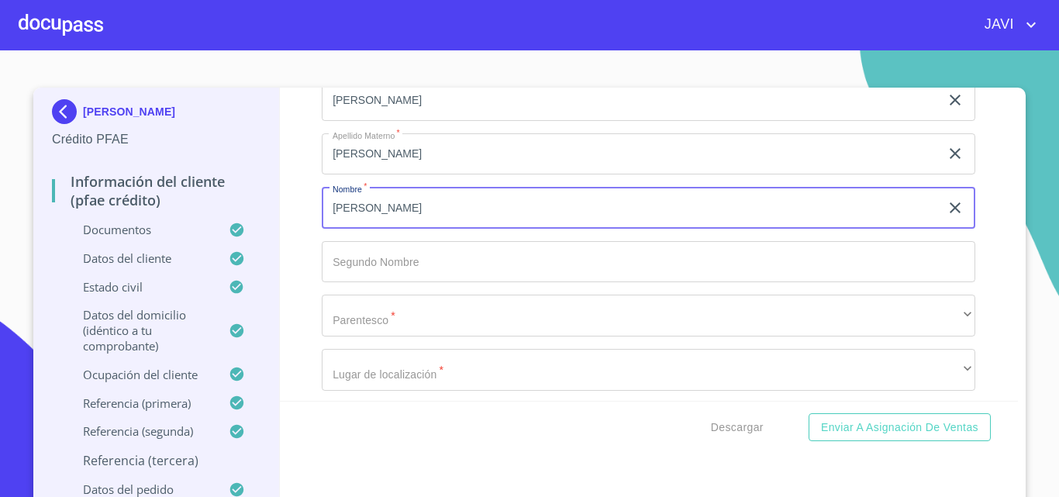
scroll to position [8998, 0]
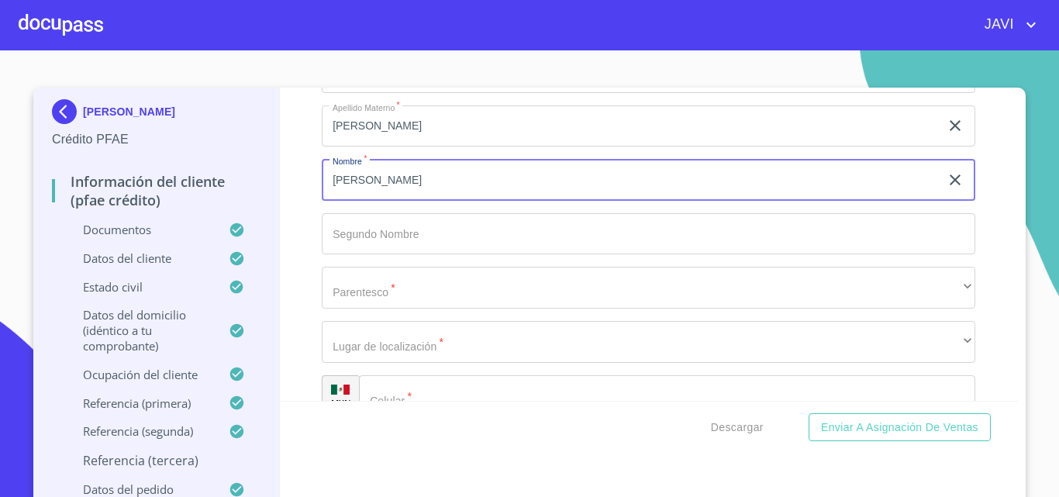
type input "[PERSON_NAME]"
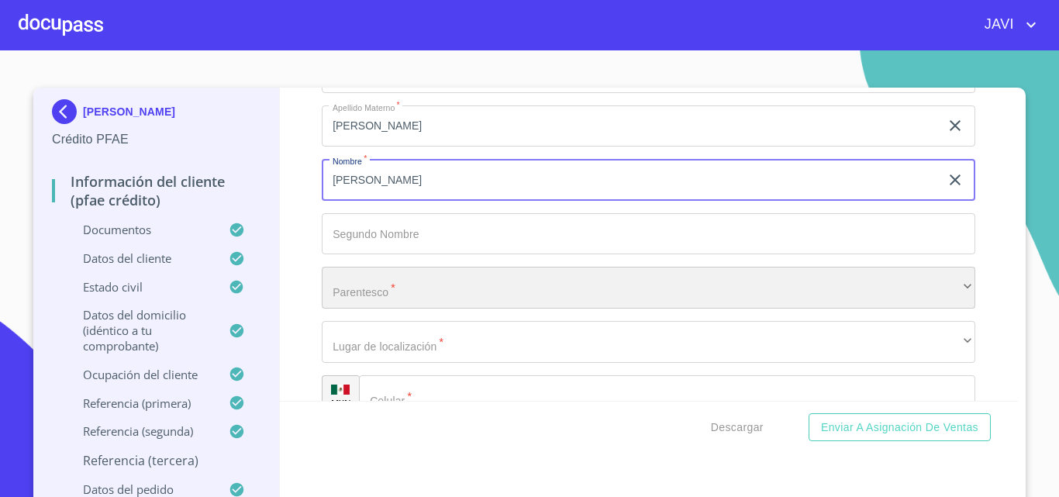
click at [362, 303] on div "​" at bounding box center [648, 288] width 653 height 42
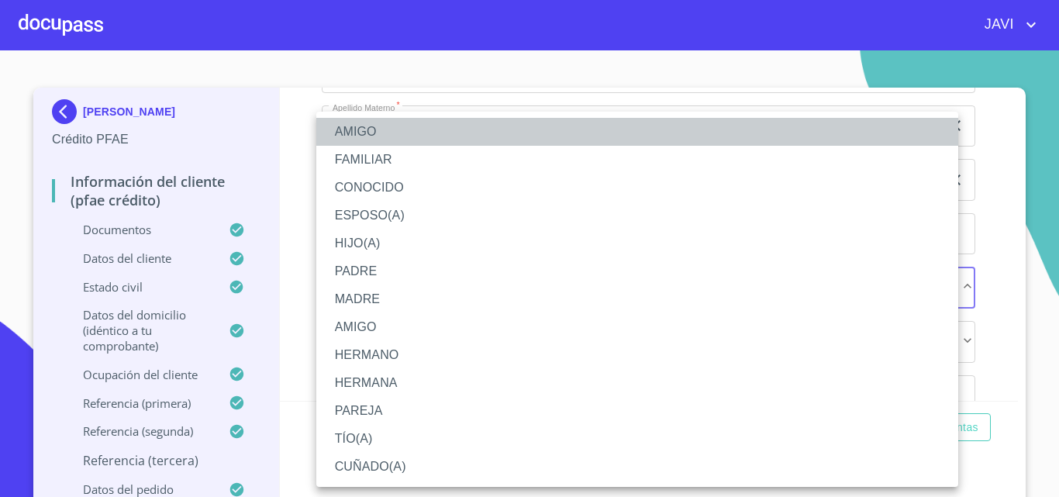
click at [367, 122] on li "AMIGO" at bounding box center [637, 132] width 642 height 28
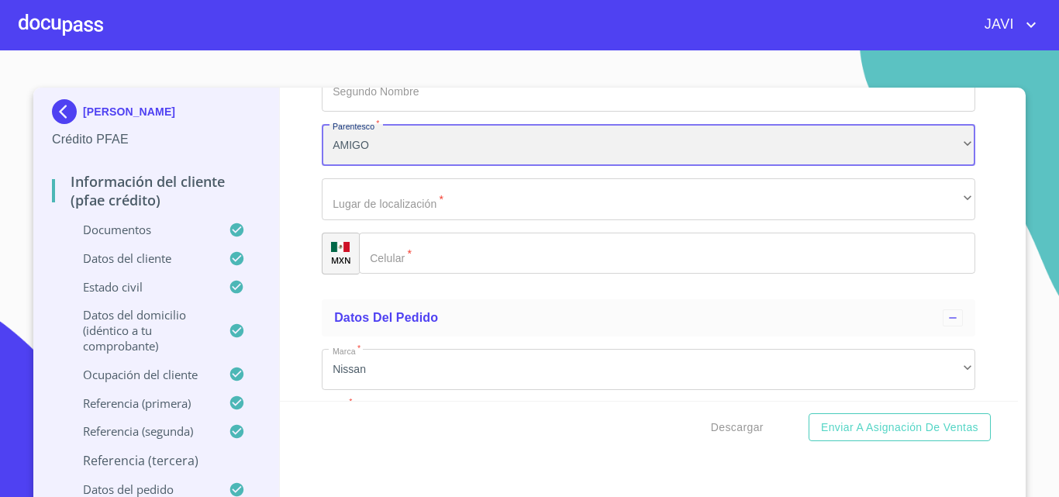
scroll to position [9152, 0]
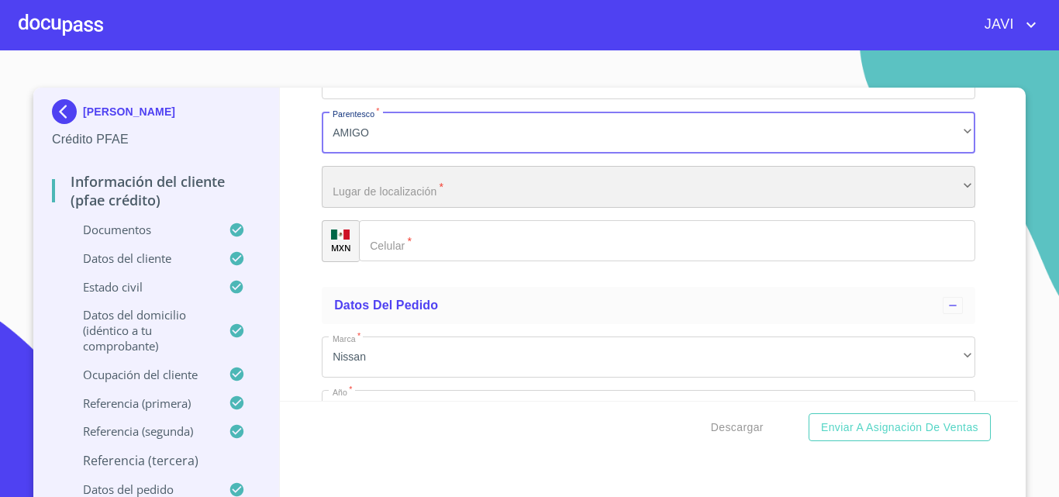
click at [384, 207] on div "​" at bounding box center [648, 187] width 653 height 42
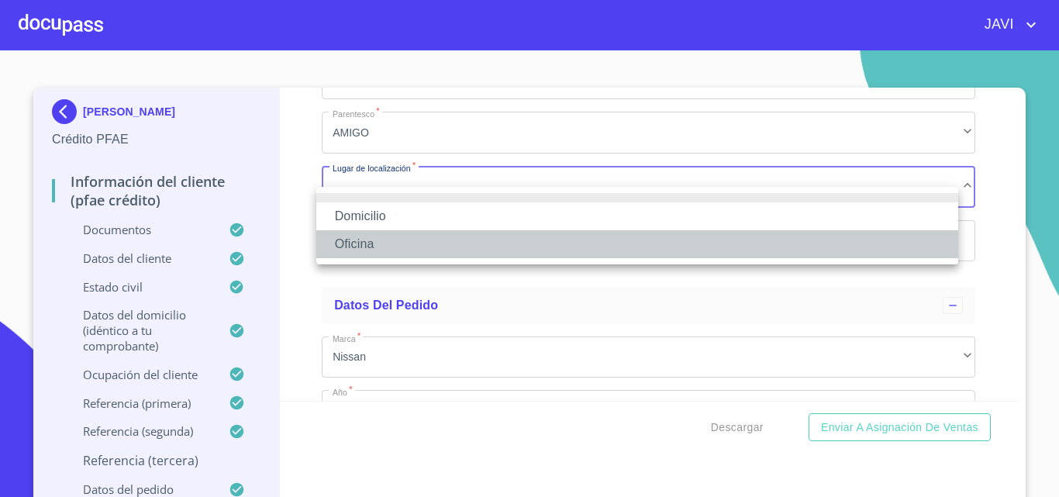
click at [373, 248] on li "Oficina" at bounding box center [637, 244] width 642 height 28
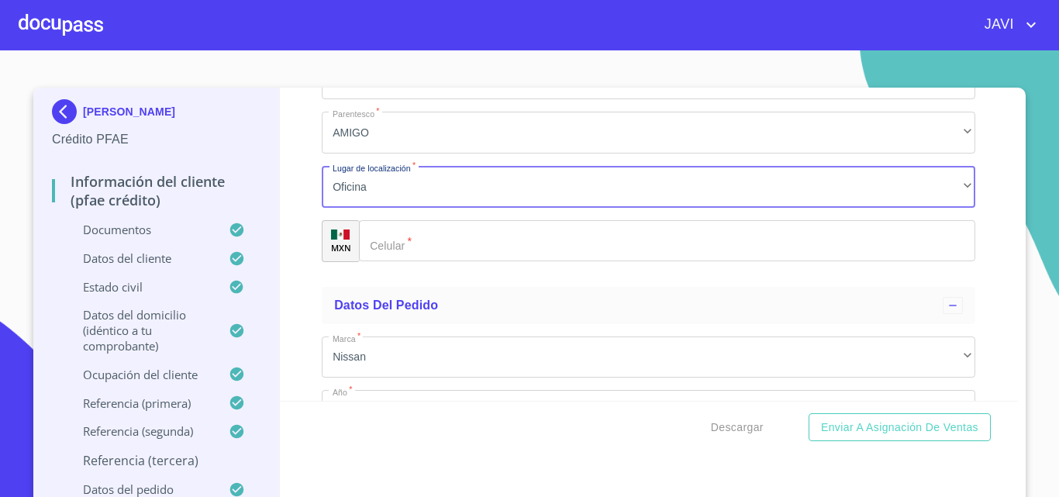
click at [400, 262] on input "Documento de identificación   *" at bounding box center [667, 241] width 616 height 42
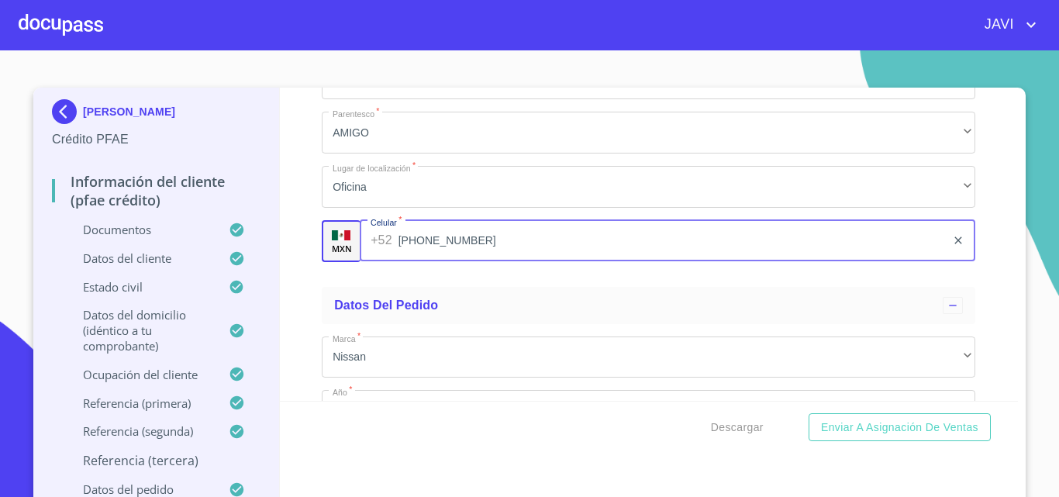
type input "[PHONE_NUMBER]"
click at [307, 289] on div "Información del cliente (PFAE crédito) Documentos Documento de identificación  …" at bounding box center [649, 244] width 738 height 313
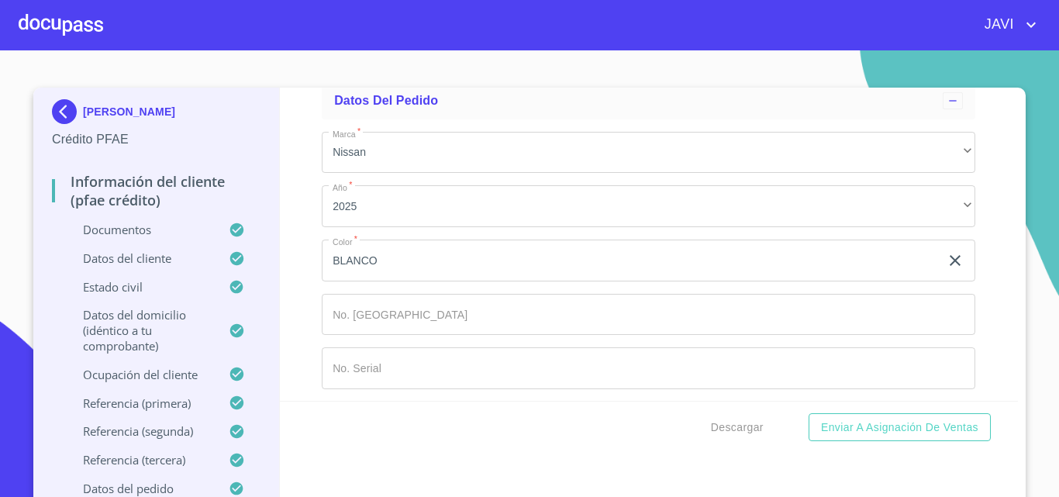
scroll to position [9383, 0]
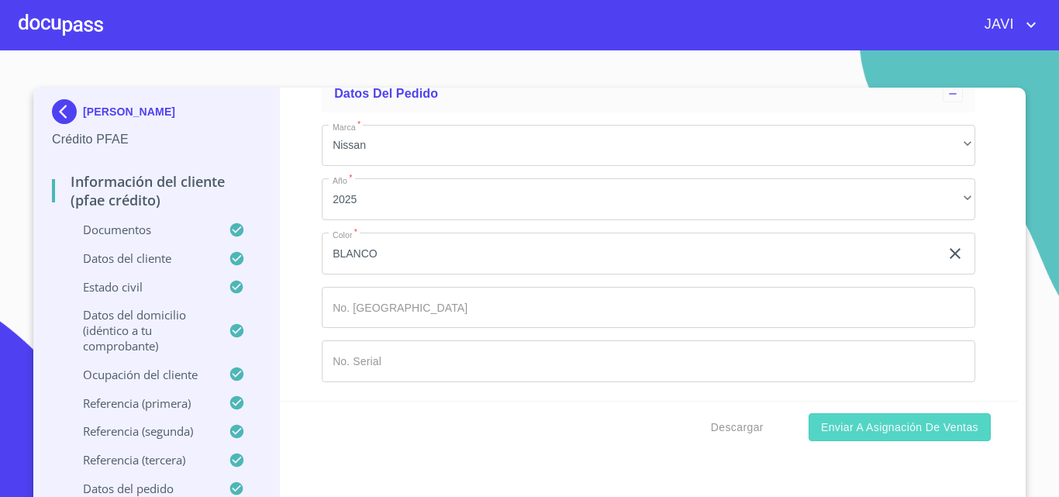
click at [936, 429] on span "Enviar a Asignación de Ventas" at bounding box center [899, 427] width 157 height 19
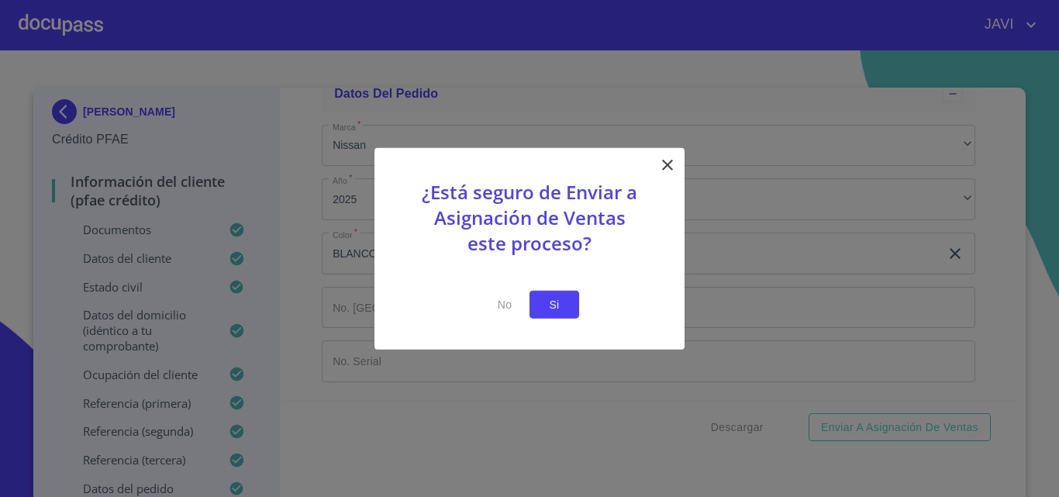
click at [550, 301] on span "Si" at bounding box center [554, 303] width 25 height 19
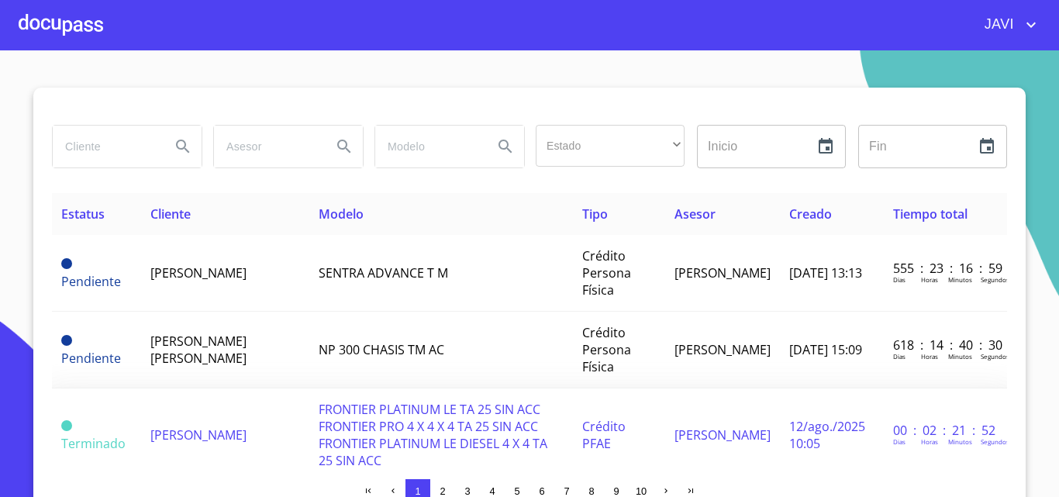
click at [394, 420] on span "FRONTIER PLATINUM LE TA 25 SIN ACC FRONTIER PRO 4 X 4 X 4 TA 25 SIN ACC FRONTIE…" at bounding box center [432, 435] width 229 height 68
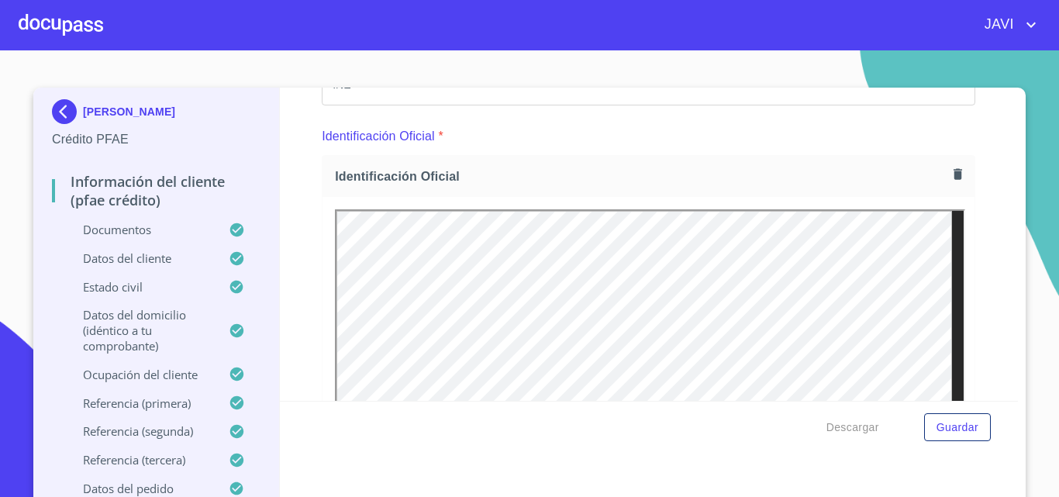
scroll to position [310, 0]
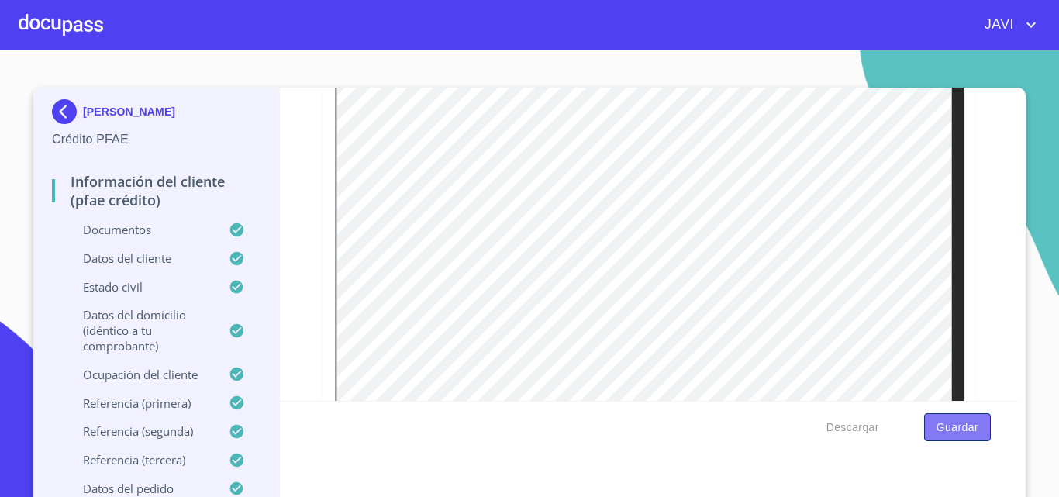
click at [942, 430] on span "Guardar" at bounding box center [957, 427] width 42 height 19
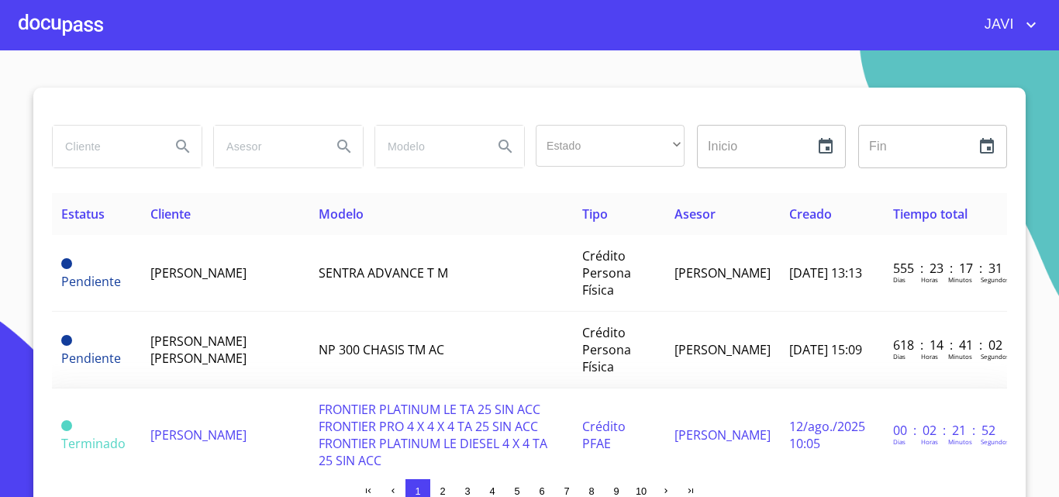
click at [384, 430] on span "FRONTIER PLATINUM LE TA 25 SIN ACC FRONTIER PRO 4 X 4 X 4 TA 25 SIN ACC FRONTIE…" at bounding box center [432, 435] width 229 height 68
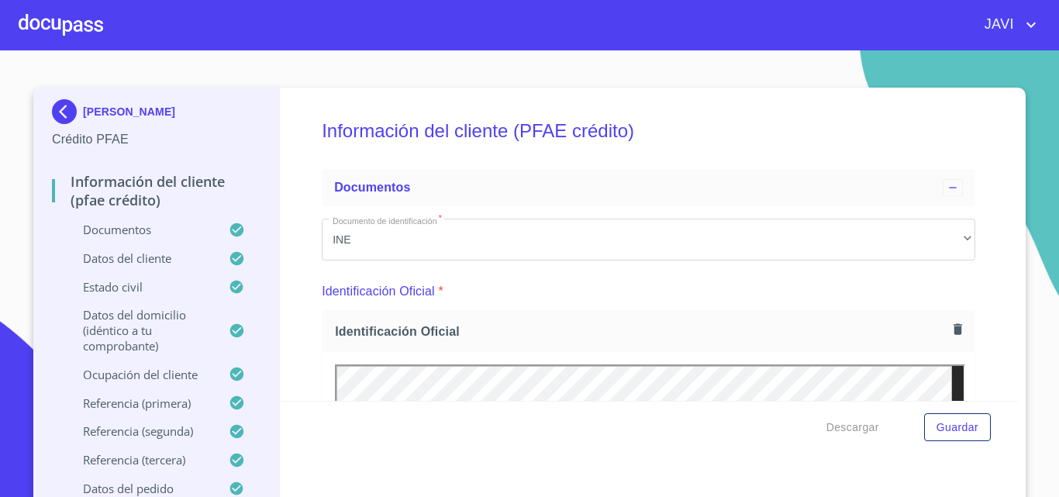
click at [969, 350] on div "Información del cliente (PFAE crédito) Documentos Documento de identificación  …" at bounding box center [649, 244] width 738 height 313
click at [852, 429] on span "Descargar" at bounding box center [852, 427] width 53 height 19
click at [846, 425] on span "Descargar" at bounding box center [852, 427] width 53 height 19
click at [966, 433] on span "Guardar" at bounding box center [957, 427] width 42 height 19
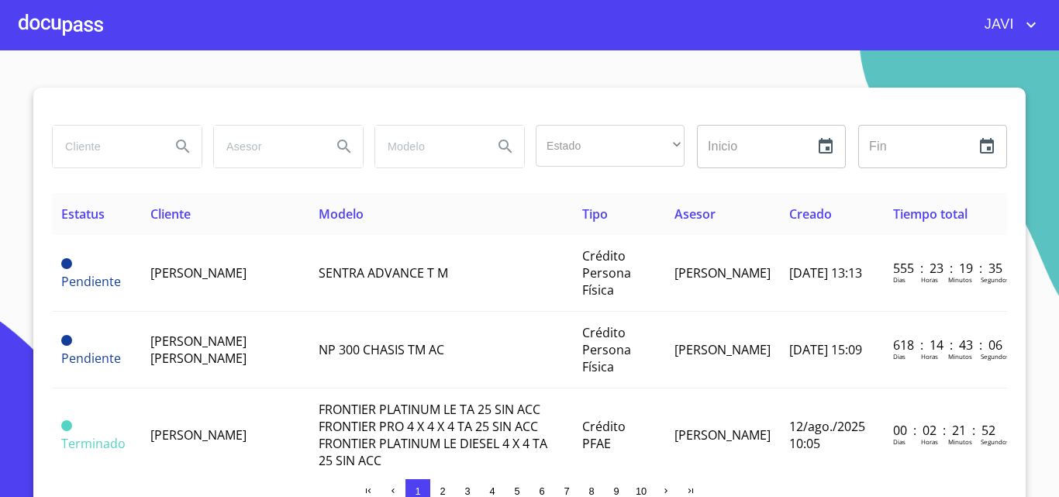
click at [1033, 25] on icon "account of current user" at bounding box center [1030, 24] width 9 height 5
drag, startPoint x: 953, startPoint y: 52, endPoint x: 903, endPoint y: 64, distance: 51.7
click at [952, 53] on div at bounding box center [529, 248] width 1059 height 497
click at [32, 26] on div at bounding box center [61, 25] width 84 height 50
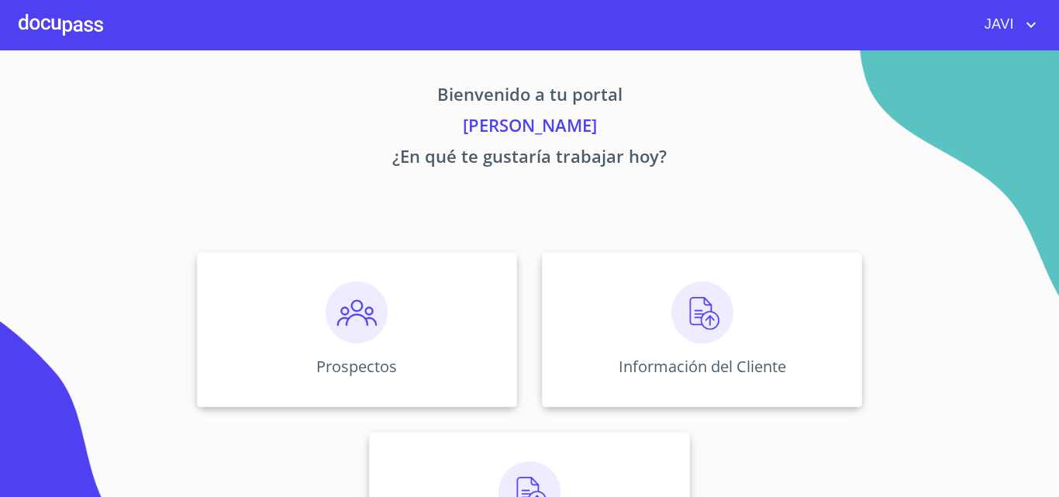
click at [1029, 23] on icon "account of current user" at bounding box center [1030, 24] width 19 height 19
click at [1005, 38] on li "Salir" at bounding box center [1015, 33] width 50 height 28
